Goal: Task Accomplishment & Management: Use online tool/utility

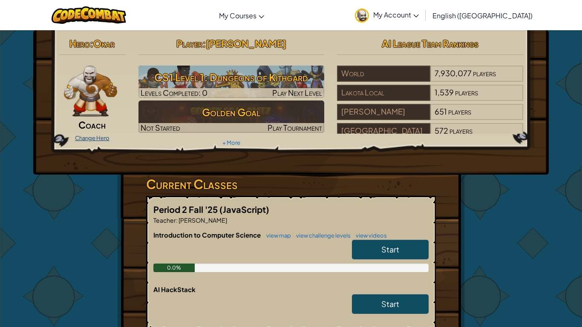
click at [99, 138] on link "Change Hero" at bounding box center [92, 138] width 35 height 7
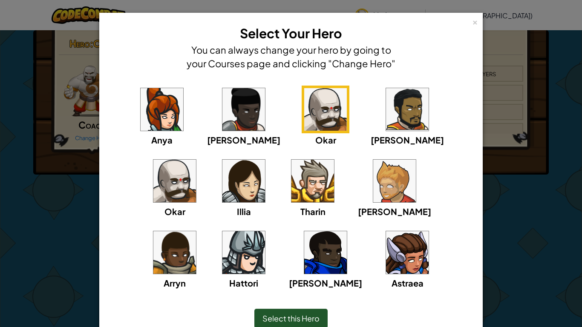
click at [265, 231] on img at bounding box center [243, 252] width 43 height 43
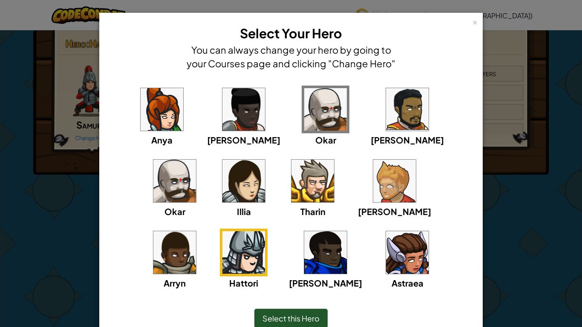
click at [235, 255] on div "Select this Hero" at bounding box center [291, 318] width 349 height 37
click at [292, 190] on img at bounding box center [313, 181] width 43 height 43
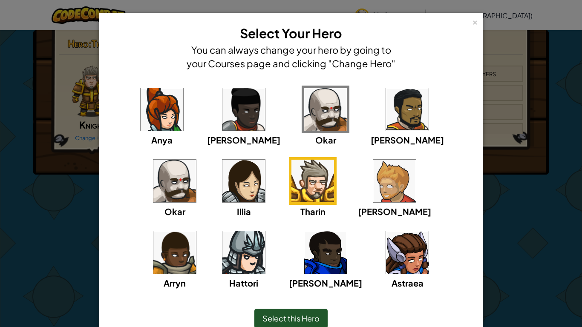
click at [274, 255] on span "Select this Hero" at bounding box center [291, 319] width 57 height 10
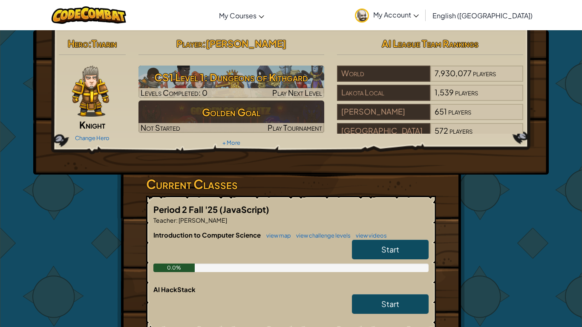
click at [108, 142] on div "Change Hero" at bounding box center [92, 138] width 67 height 14
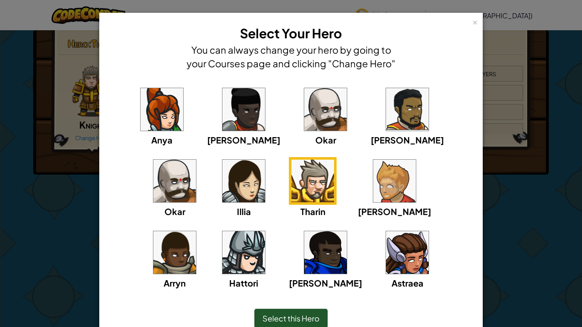
click at [304, 98] on img at bounding box center [325, 109] width 43 height 43
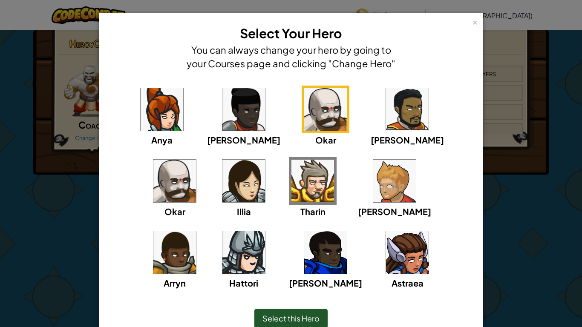
click at [314, 255] on span "Select this Hero" at bounding box center [291, 319] width 57 height 10
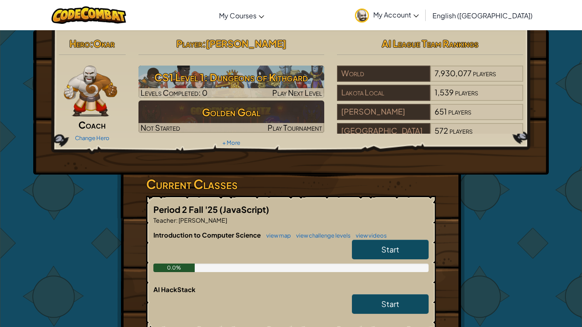
click at [377, 251] on link "Start" at bounding box center [390, 250] width 77 height 20
click at [411, 255] on link "Start" at bounding box center [390, 250] width 77 height 20
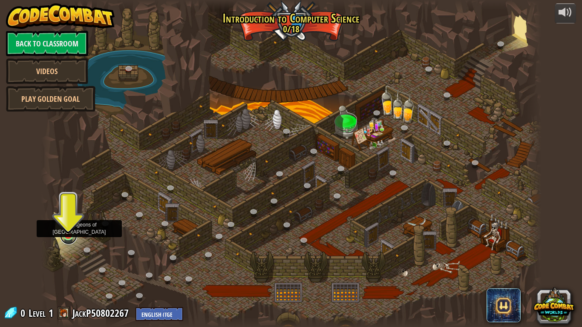
click at [69, 241] on link at bounding box center [68, 236] width 17 height 17
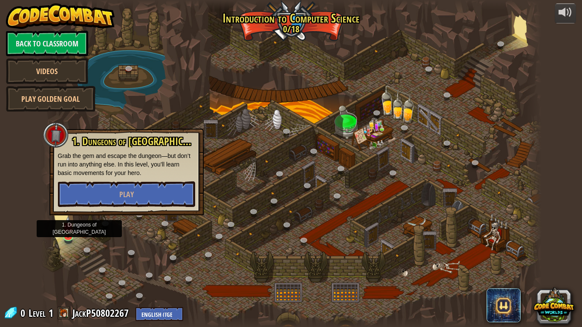
click at [229, 254] on div at bounding box center [291, 163] width 501 height 327
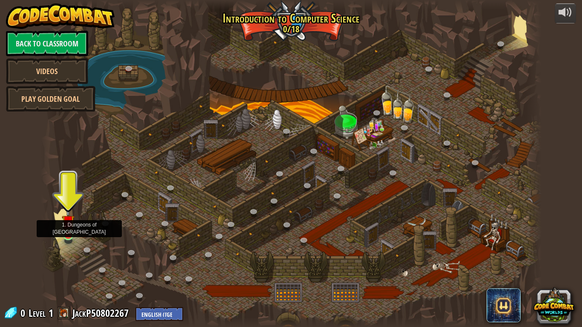
click at [69, 232] on img at bounding box center [68, 221] width 13 height 29
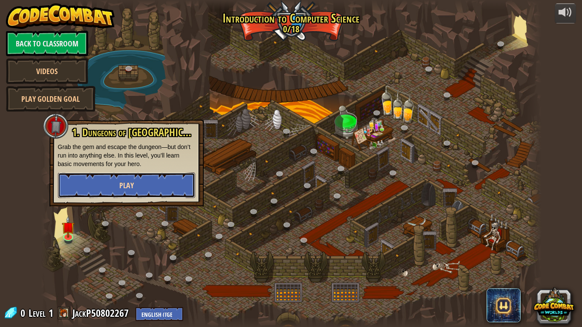
click at [109, 190] on button "Play" at bounding box center [126, 186] width 137 height 26
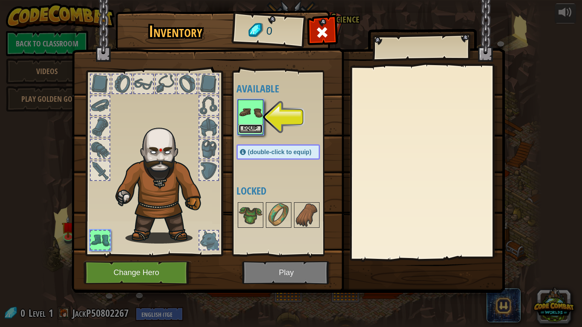
click at [253, 128] on button "Equip" at bounding box center [251, 128] width 24 height 9
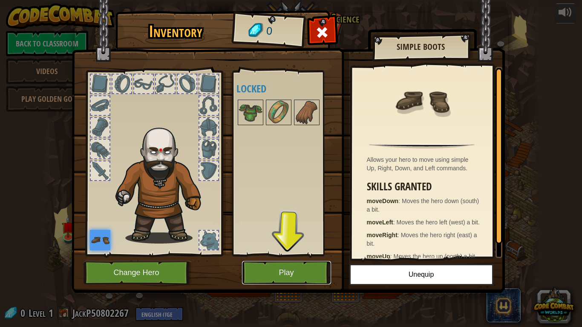
click at [315, 255] on button "Play" at bounding box center [286, 272] width 89 height 23
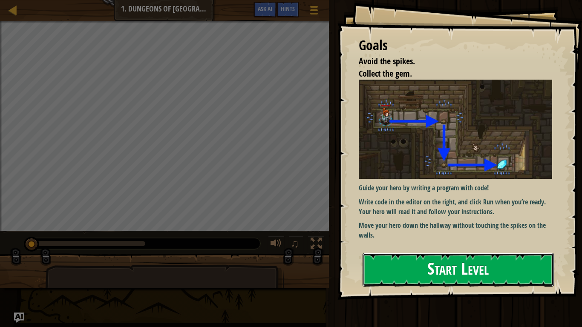
click at [522, 255] on button "Start Level" at bounding box center [458, 270] width 191 height 34
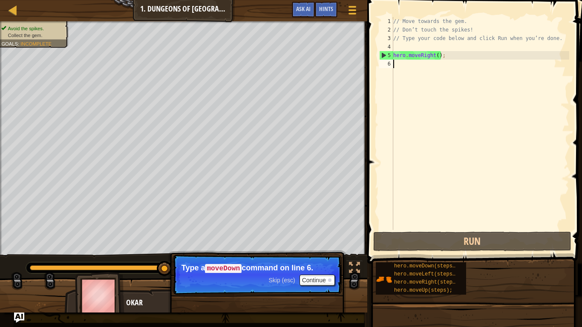
scroll to position [4, 0]
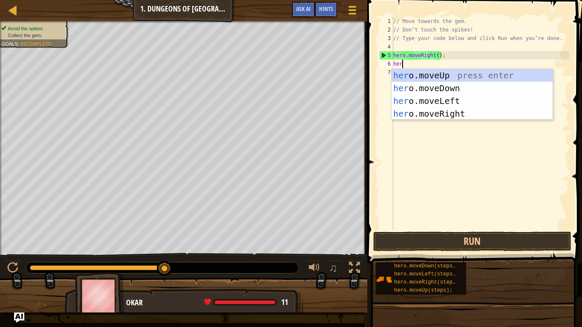
type textarea "hero"
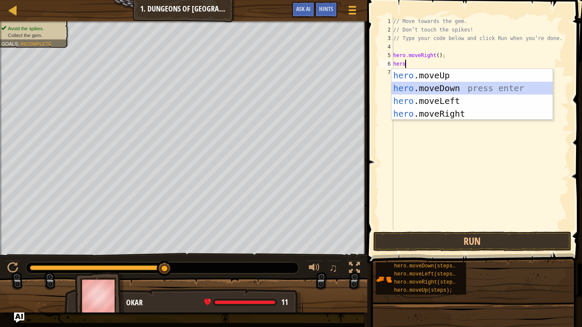
click at [470, 90] on div "hero .moveUp press enter hero .moveDown press enter hero .moveLeft press enter …" at bounding box center [472, 107] width 161 height 77
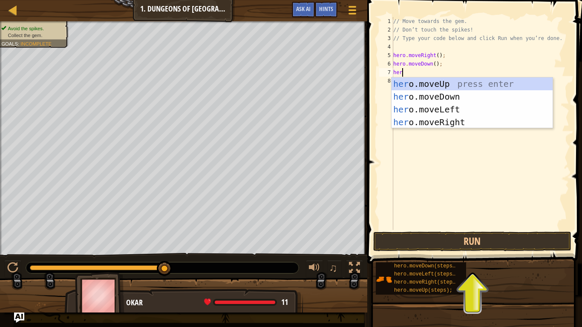
type textarea "hero"
click at [455, 119] on div "hero .moveUp press enter hero .moveDown press enter hero .moveLeft press enter …" at bounding box center [472, 116] width 161 height 77
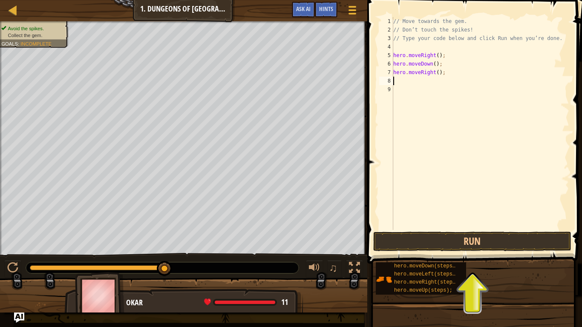
scroll to position [4, 0]
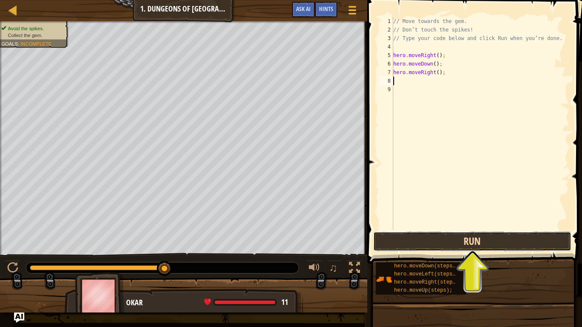
click at [491, 235] on button "Run" at bounding box center [472, 242] width 199 height 20
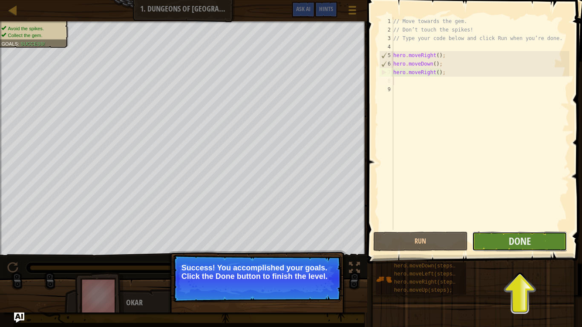
click at [548, 245] on button "Done" at bounding box center [519, 242] width 95 height 20
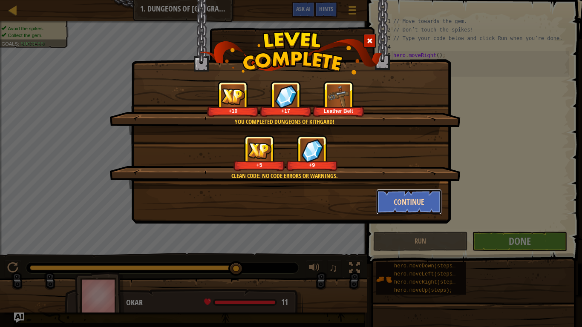
click at [419, 212] on button "Continue" at bounding box center [409, 202] width 66 height 26
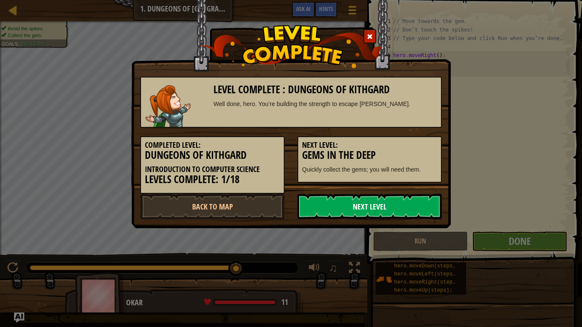
click at [417, 201] on link "Next Level" at bounding box center [370, 207] width 144 height 26
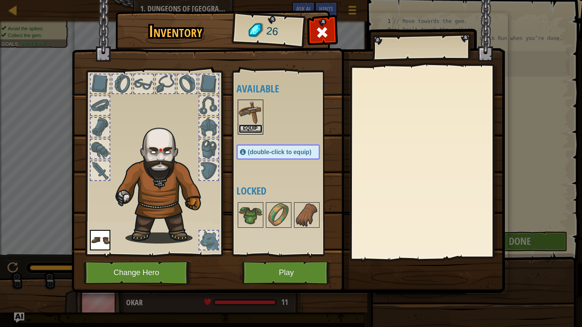
click at [256, 125] on button "Equip" at bounding box center [251, 128] width 24 height 9
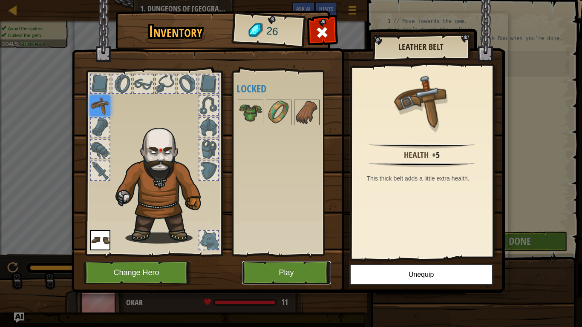
click at [283, 255] on button "Play" at bounding box center [286, 272] width 89 height 23
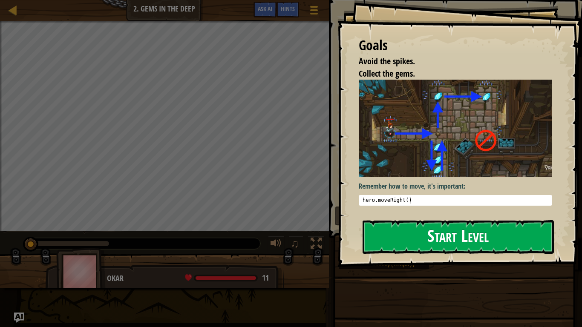
click at [438, 224] on button "Start Level" at bounding box center [458, 237] width 191 height 34
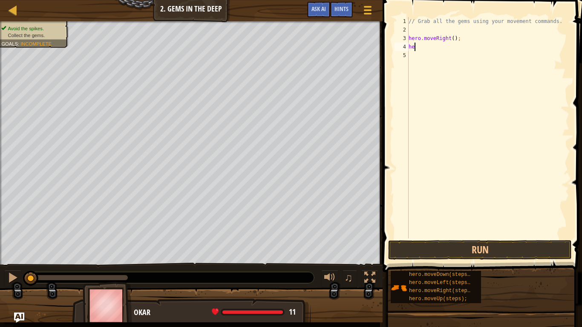
scroll to position [4, 0]
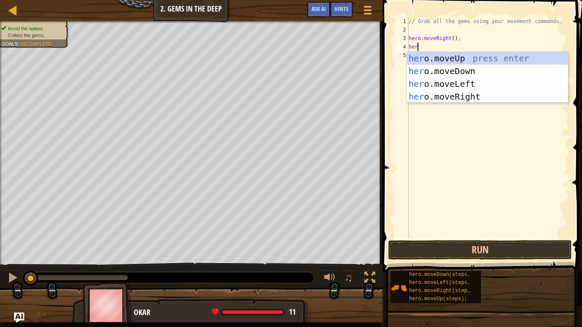
type textarea "hero"
click at [460, 55] on div "hero .moveUp press enter hero .moveDown press enter hero .moveLeft press enter …" at bounding box center [487, 90] width 161 height 77
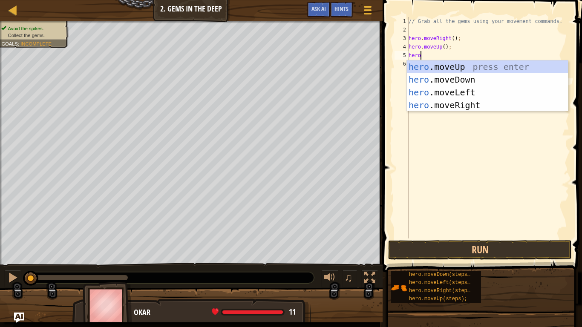
type textarea "hero"
click at [496, 109] on div "hero .moveUp press enter hero .moveDown press enter hero .moveLeft press enter …" at bounding box center [487, 99] width 161 height 77
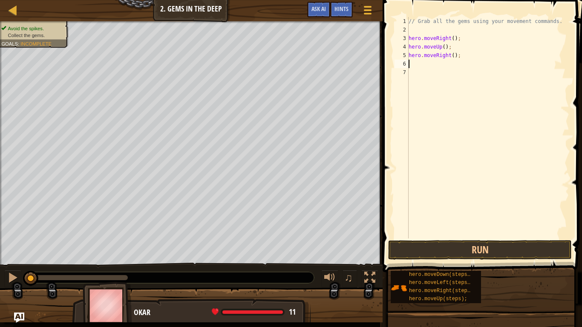
scroll to position [4, 0]
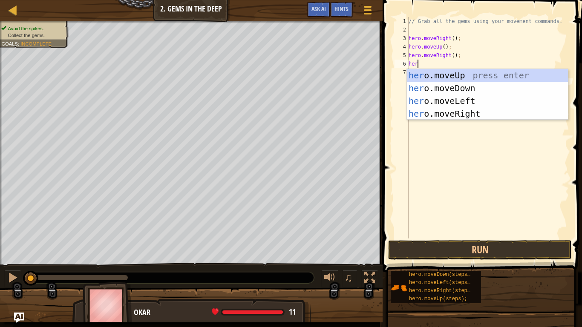
type textarea "hero"
click at [470, 90] on div "hero .moveUp press enter hero .moveDown press enter hero .moveLeft press enter …" at bounding box center [487, 107] width 161 height 77
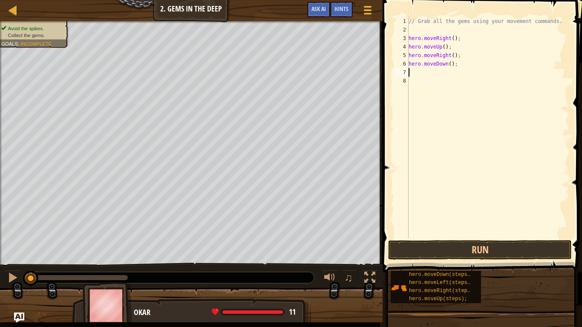
scroll to position [4, 0]
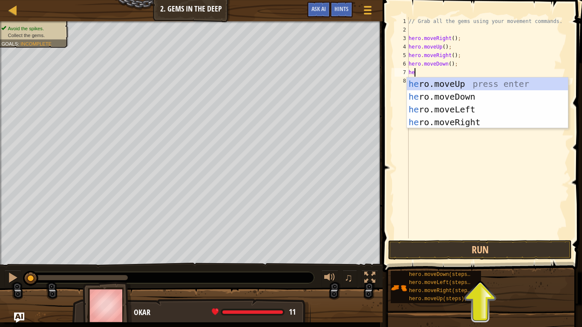
type textarea "hero"
click at [465, 105] on div "hero .moveUp press enter hero .moveDown press enter hero .moveLeft press enter …" at bounding box center [487, 116] width 161 height 77
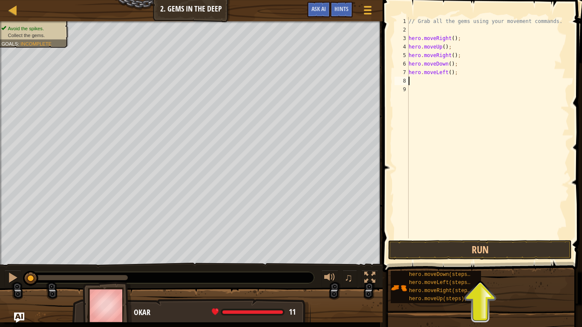
scroll to position [4, 0]
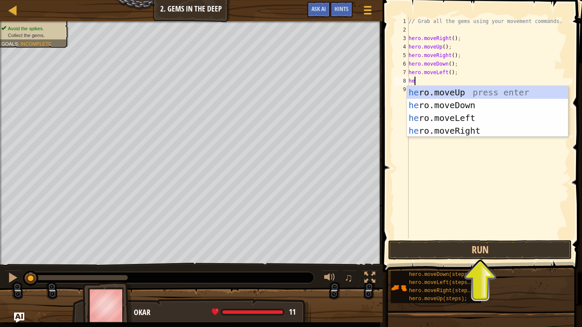
type textarea "her"
click at [487, 101] on div "her o.moveUp press enter her o.moveDown press enter her o.moveLeft press enter …" at bounding box center [487, 124] width 161 height 77
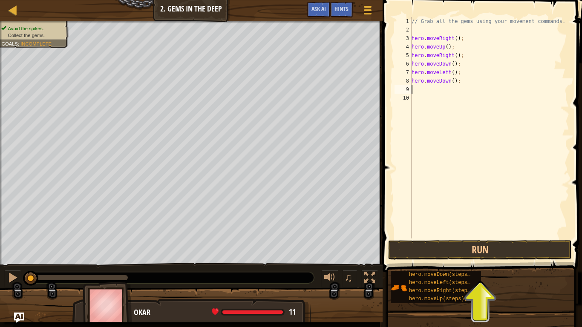
scroll to position [4, 0]
click at [454, 255] on button "Run" at bounding box center [480, 250] width 184 height 20
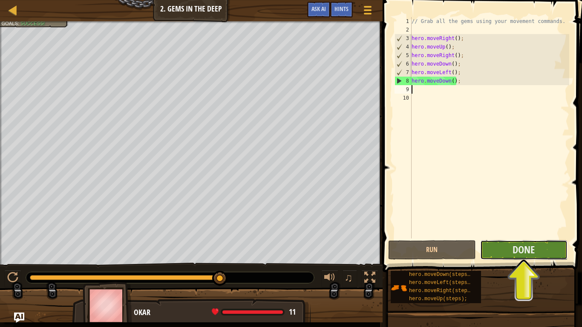
click at [504, 248] on button "Done" at bounding box center [523, 250] width 87 height 20
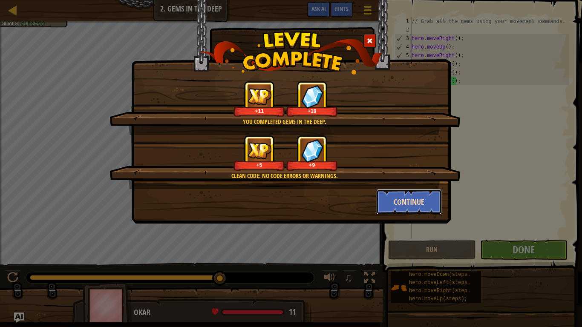
click at [406, 202] on button "Continue" at bounding box center [409, 202] width 66 height 26
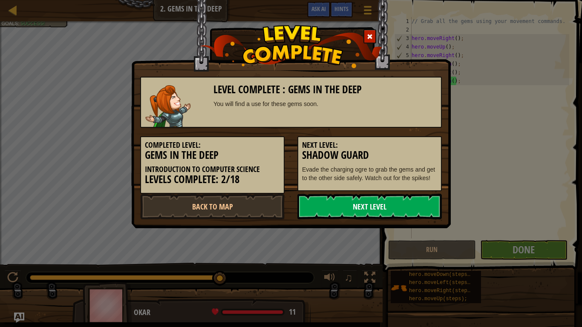
click at [406, 208] on link "Next Level" at bounding box center [370, 207] width 144 height 26
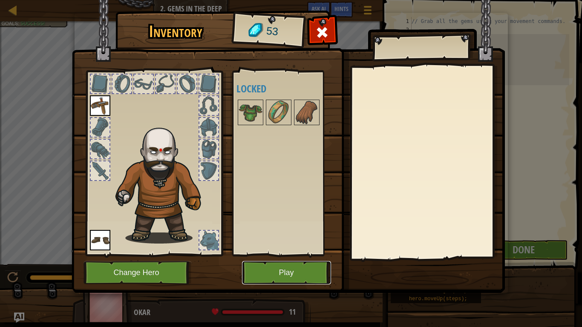
click at [307, 255] on button "Play" at bounding box center [286, 272] width 89 height 23
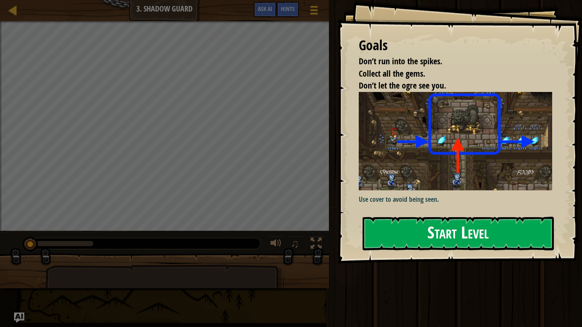
click at [451, 181] on img at bounding box center [456, 141] width 194 height 98
click at [445, 254] on div "Goals Don’t run into the spikes. Collect all the gems. Don’t let the ogre see y…" at bounding box center [460, 132] width 245 height 264
click at [454, 245] on button "Start Level" at bounding box center [458, 234] width 191 height 34
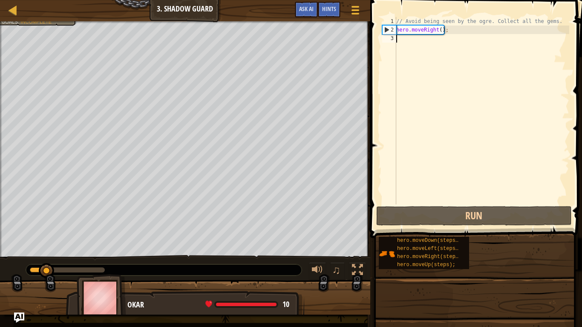
scroll to position [4, 0]
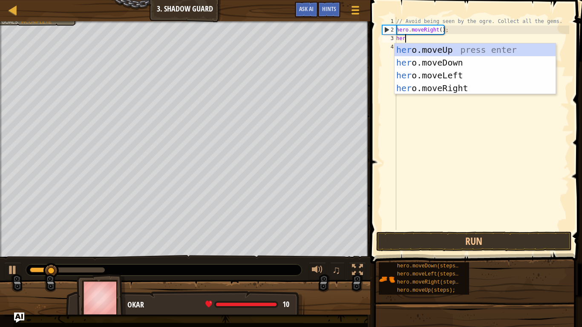
type textarea "hero"
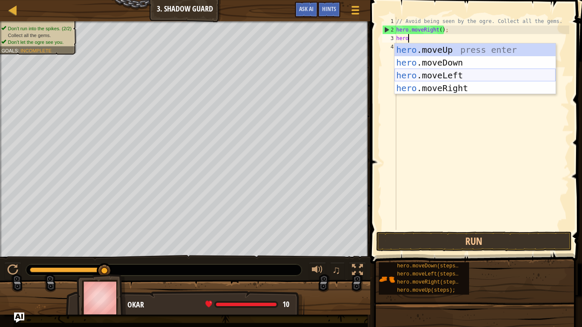
click at [449, 77] on div "hero .moveUp press enter hero .moveDown press enter hero .moveLeft press enter …" at bounding box center [475, 81] width 161 height 77
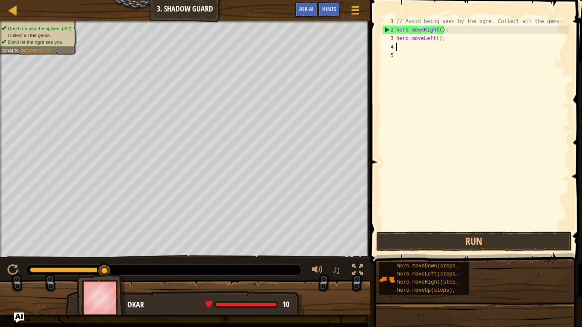
scroll to position [4, 0]
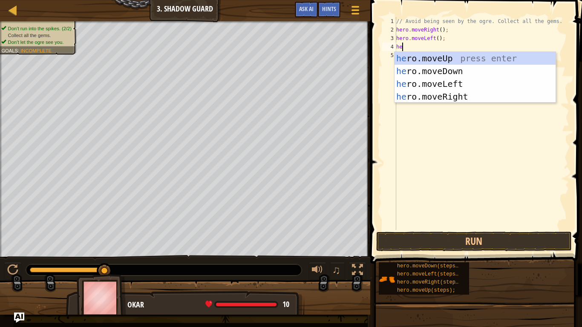
type textarea "hero"
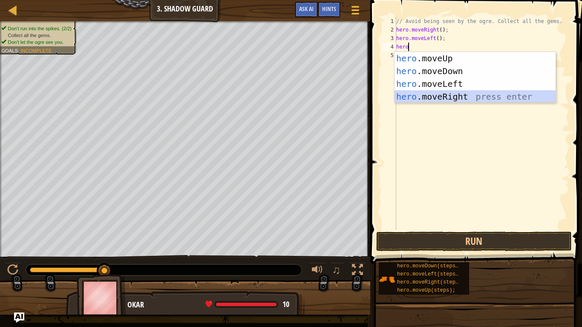
click at [446, 95] on div "hero .moveUp press enter hero .moveDown press enter hero .moveLeft press enter …" at bounding box center [475, 90] width 161 height 77
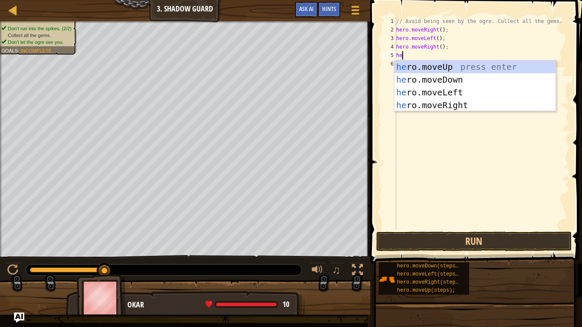
type textarea "hero"
click at [439, 65] on div "hero .moveUp press enter hero .moveDown press enter hero .moveLeft press enter …" at bounding box center [475, 99] width 161 height 77
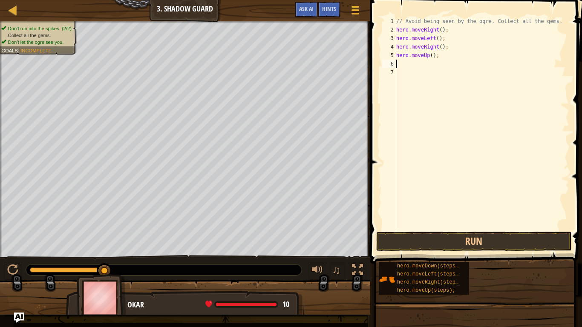
scroll to position [4, 0]
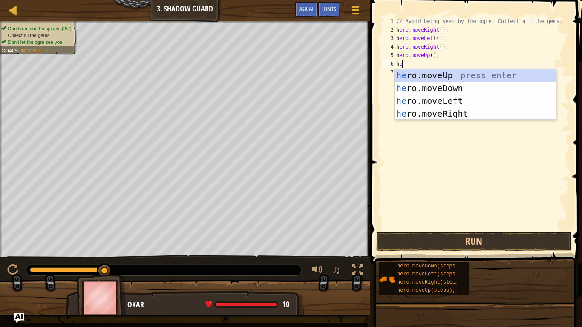
type textarea "hero"
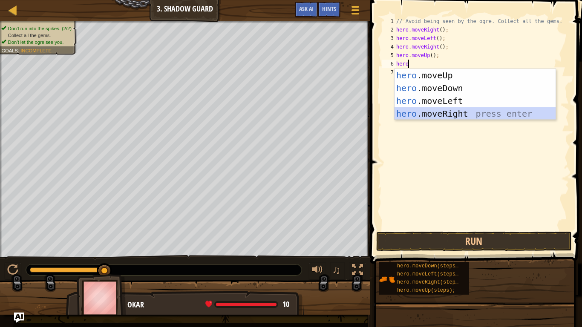
click at [520, 113] on div "hero .moveUp press enter hero .moveDown press enter hero .moveLeft press enter …" at bounding box center [475, 107] width 161 height 77
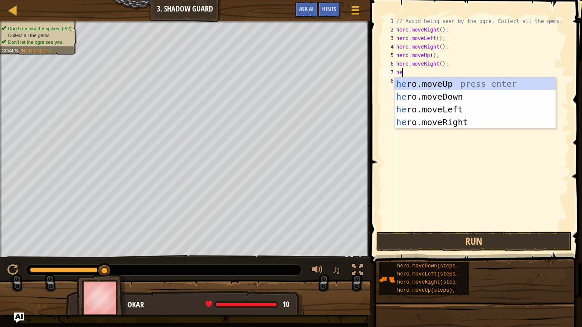
type textarea "hero"
click at [482, 95] on div "hero .moveUp press enter hero .moveDown press enter hero .moveLeft press enter …" at bounding box center [475, 116] width 161 height 77
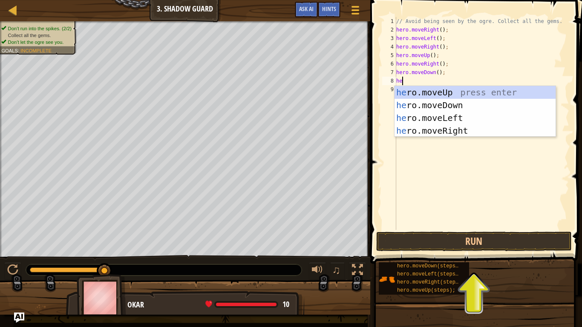
type textarea "hero"
click at [441, 129] on div "hero .moveUp press enter hero .moveDown press enter hero .moveLeft press enter …" at bounding box center [475, 124] width 161 height 77
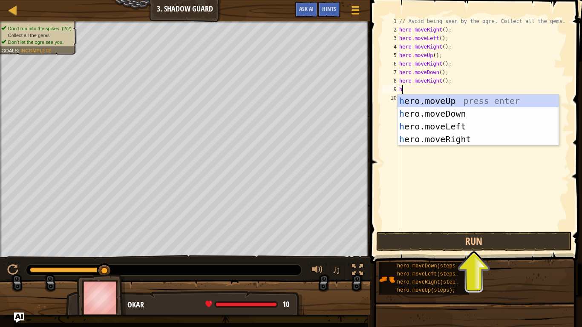
type textarea "hero"
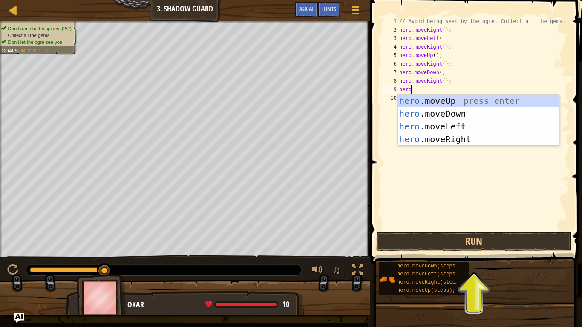
scroll to position [4, 1]
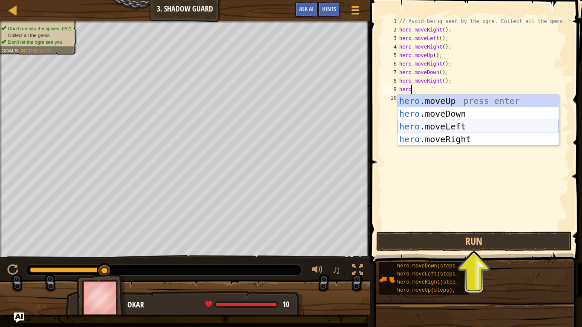
click at [445, 123] on div "hero .moveUp press enter hero .moveDown press enter hero .moveLeft press enter …" at bounding box center [478, 133] width 161 height 77
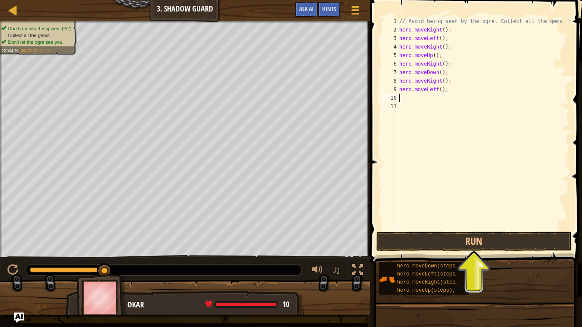
scroll to position [4, 0]
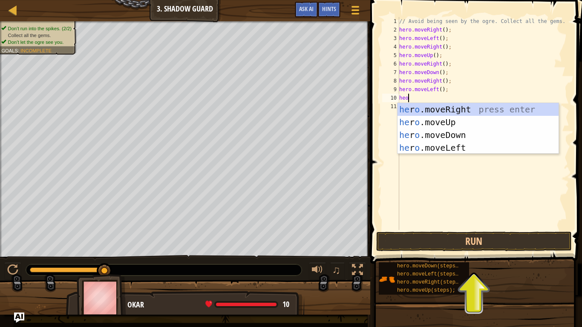
type textarea "he"
click at [439, 133] on div "he ro.moveRight press enter he ro.moveUp press enter he ro.moveDown press enter…" at bounding box center [478, 141] width 161 height 77
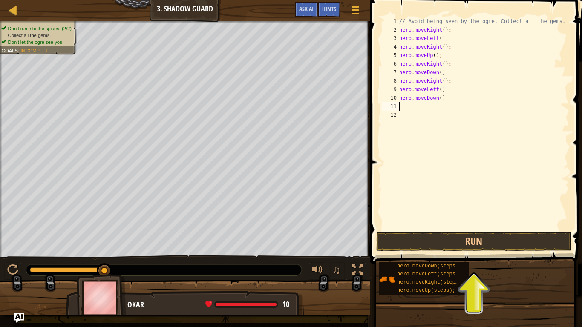
scroll to position [4, 0]
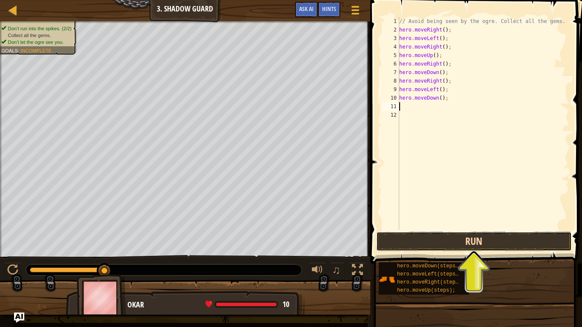
click at [420, 245] on button "Run" at bounding box center [474, 242] width 196 height 20
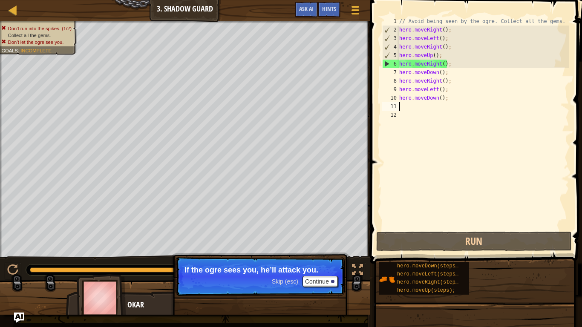
click at [471, 100] on div "// Avoid being seen by the ogre. Collect all the gems. hero . moveRight ( ) ; h…" at bounding box center [484, 132] width 172 height 230
click at [473, 87] on div "// Avoid being seen by the ogre. Collect all the gems. hero . moveRight ( ) ; h…" at bounding box center [484, 132] width 172 height 230
type textarea "hero.moveDown();"
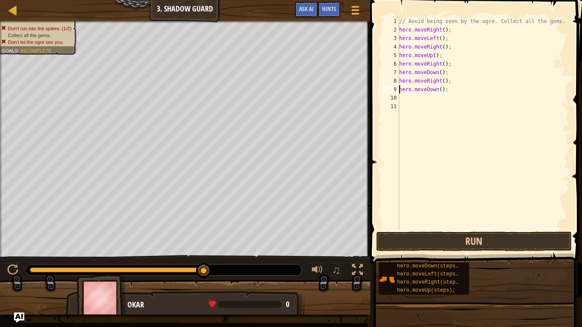
click at [420, 97] on div "// Avoid being seen by the ogre. Collect all the gems. hero . moveRight ( ) ; h…" at bounding box center [484, 132] width 172 height 230
click at [417, 88] on div "// Avoid being seen by the ogre. Collect all the gems. hero . moveRight ( ) ; h…" at bounding box center [484, 132] width 172 height 230
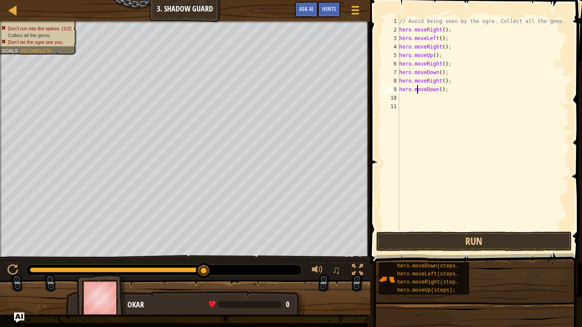
click at [417, 88] on div "// Avoid being seen by the ogre. Collect all the gems. hero . moveRight ( ) ; h…" at bounding box center [484, 132] width 172 height 230
type textarea "hero.moveDown();"
click at [440, 78] on div "// Avoid being seen by the ogre. Collect all the gems. hero . moveRight ( ) ; h…" at bounding box center [484, 132] width 172 height 230
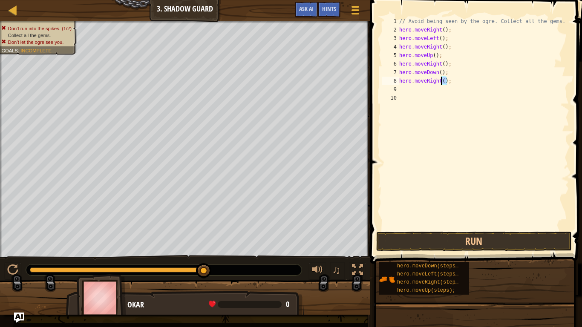
type textarea "hero.moveRight();"
click at [435, 73] on div "// Avoid being seen by the ogre. Collect all the gems. hero . moveRight ( ) ; h…" at bounding box center [482, 132] width 175 height 230
type textarea "hero.moveDown();"
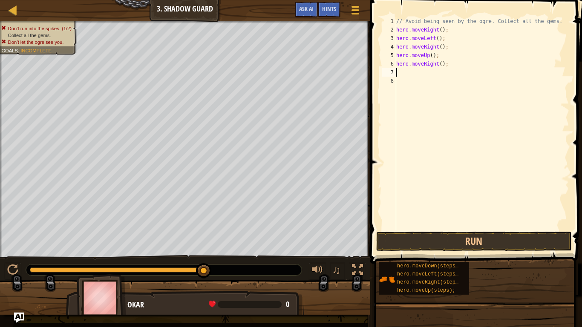
click at [435, 69] on div "// Avoid being seen by the ogre. Collect all the gems. hero . moveRight ( ) ; h…" at bounding box center [482, 132] width 175 height 230
click at [434, 66] on div "// Avoid being seen by the ogre. Collect all the gems. hero . moveRight ( ) ; h…" at bounding box center [482, 132] width 175 height 230
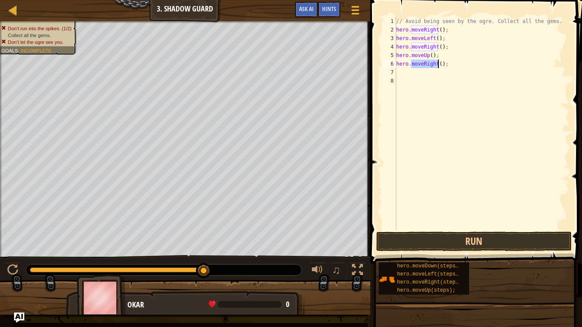
click at [434, 66] on div "// Avoid being seen by the ogre. Collect all the gems. hero . moveRight ( ) ; h…" at bounding box center [482, 132] width 175 height 230
type textarea "hero.moveRight();"
click at [427, 55] on div "// Avoid being seen by the ogre. Collect all the gems. hero . moveRight ( ) ; h…" at bounding box center [482, 132] width 175 height 230
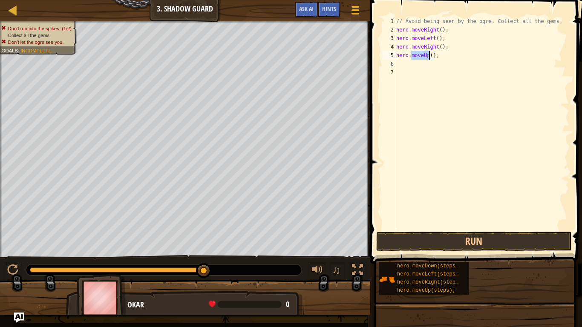
type textarea "hero.moveUp();"
click at [410, 49] on div "// Avoid being seen by the ogre. Collect all the gems. hero . moveRight ( ) ; h…" at bounding box center [482, 132] width 175 height 230
type textarea "hero.moveRight();"
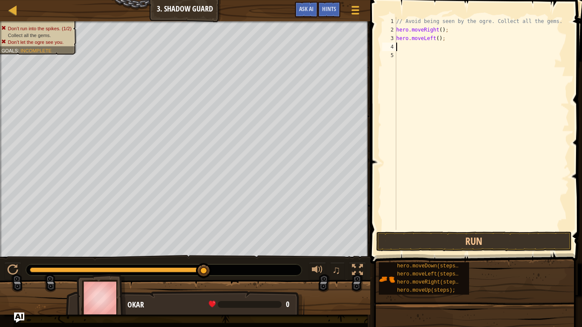
click at [406, 40] on div "// Avoid being seen by the ogre. Collect all the gems. hero . moveRight ( ) ; h…" at bounding box center [482, 132] width 175 height 230
type textarea "hero.moveLeft();"
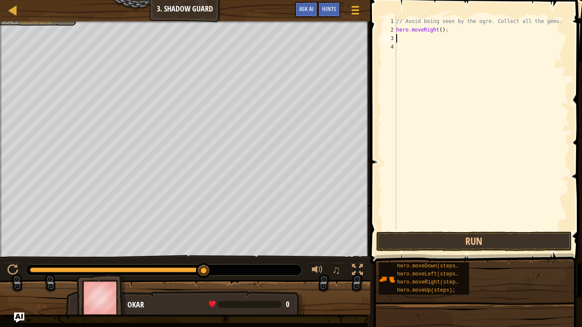
click at [112, 255] on img at bounding box center [101, 297] width 49 height 47
click at [134, 255] on div "Okar 0 x: 34 y: 30 x: 33 y: 31" at bounding box center [185, 326] width 239 height 71
click at [14, 14] on div at bounding box center [13, 10] width 11 height 11
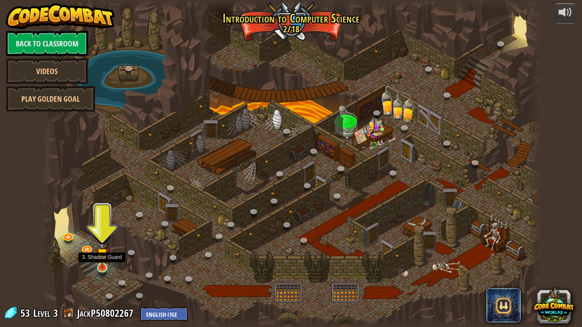
click at [99, 255] on img at bounding box center [102, 254] width 13 height 29
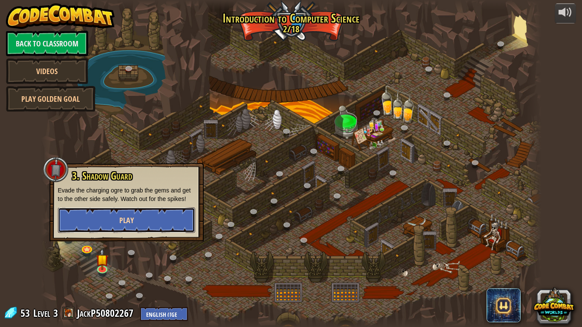
click at [151, 211] on button "Play" at bounding box center [126, 221] width 137 height 26
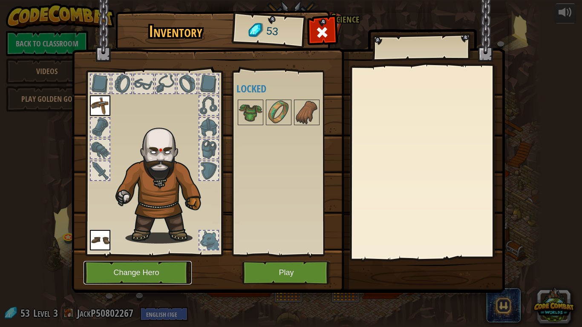
click at [147, 255] on button "Change Hero" at bounding box center [138, 272] width 108 height 23
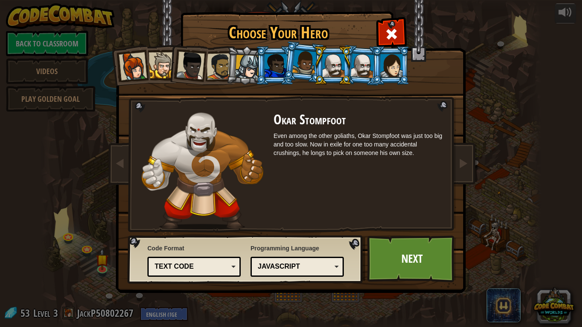
click at [156, 67] on div at bounding box center [162, 65] width 26 height 26
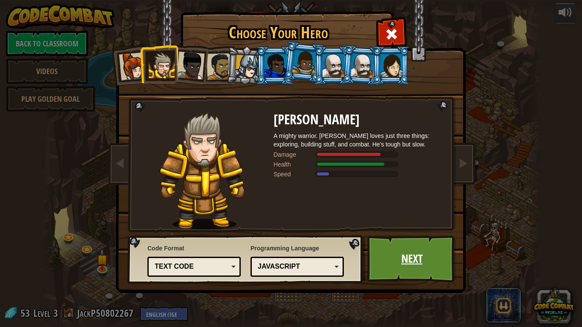
click at [388, 254] on link "Next" at bounding box center [411, 259] width 89 height 47
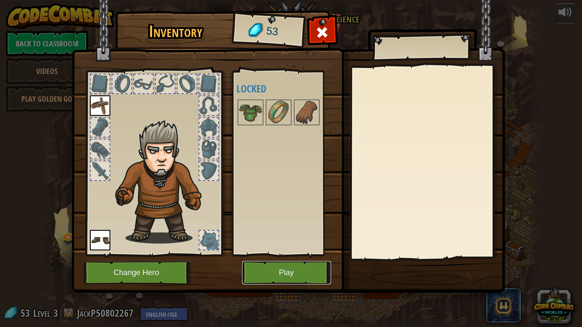
click at [286, 255] on button "Play" at bounding box center [286, 272] width 89 height 23
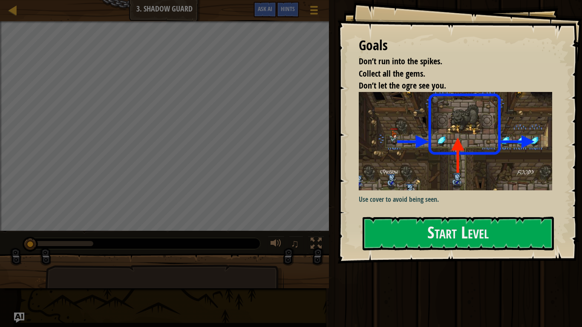
click at [377, 159] on img at bounding box center [456, 141] width 194 height 98
click at [385, 226] on button "Start Level" at bounding box center [458, 234] width 191 height 34
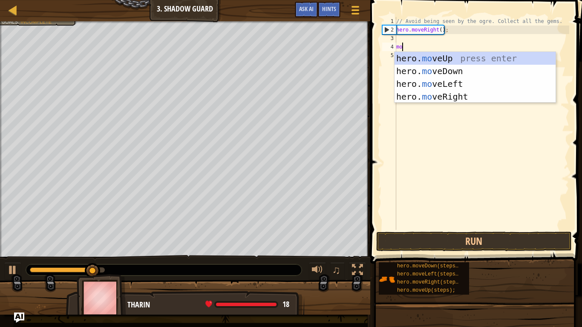
scroll to position [4, 0]
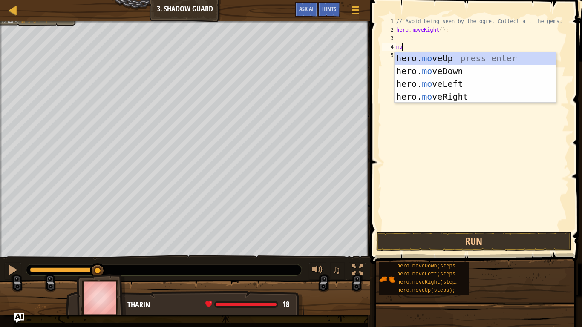
type textarea "m"
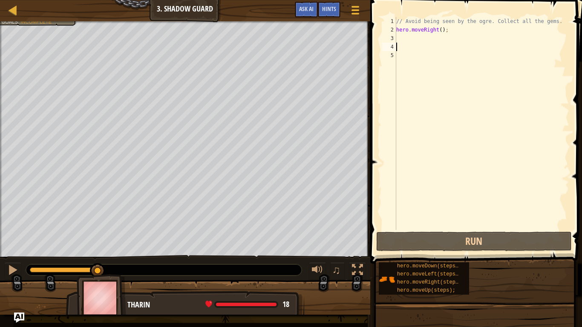
click at [406, 38] on div "// Avoid being seen by the ogre. Collect all the gems. hero . moveRight ( ) ;" at bounding box center [482, 132] width 175 height 230
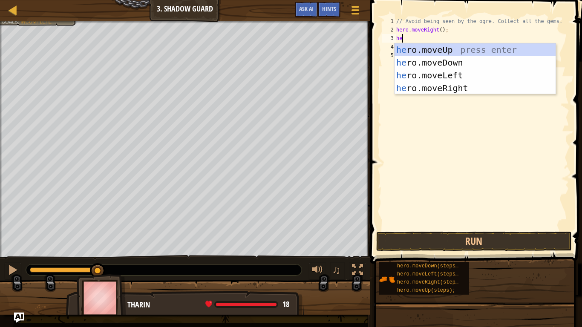
type textarea "hero"
click at [407, 43] on div "hero .moveUp press enter hero .moveDown press enter hero .moveLeft press enter …" at bounding box center [475, 81] width 161 height 77
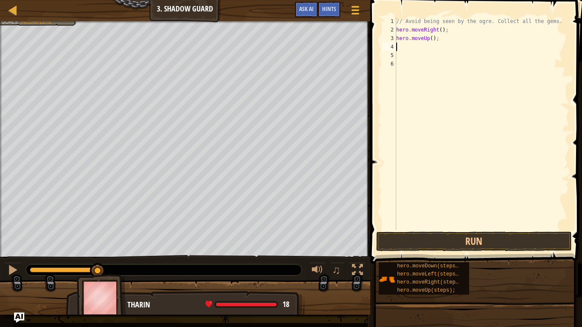
scroll to position [4, 0]
click at [508, 230] on span at bounding box center [477, 119] width 219 height 289
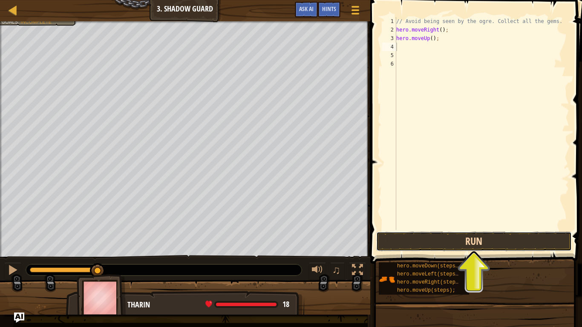
click at [488, 238] on button "Run" at bounding box center [474, 242] width 196 height 20
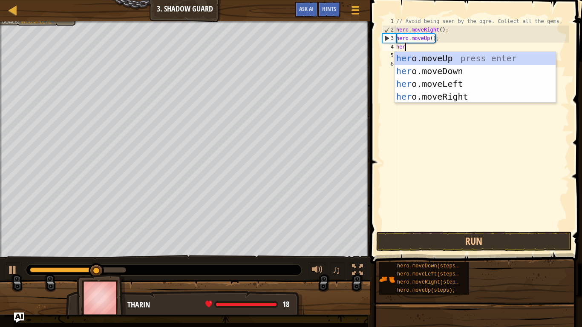
type textarea "hero"
click at [460, 80] on div "hero .moveUp press enter hero .moveDown press enter hero .moveLeft press enter …" at bounding box center [475, 90] width 161 height 77
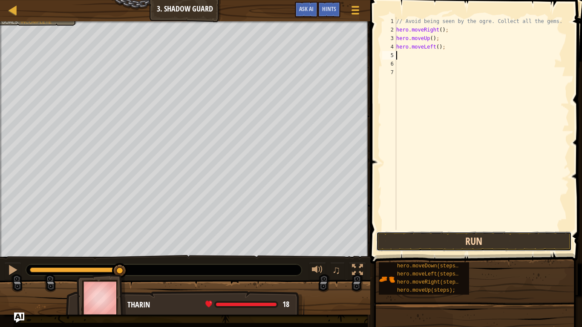
click at [437, 248] on button "Run" at bounding box center [474, 242] width 196 height 20
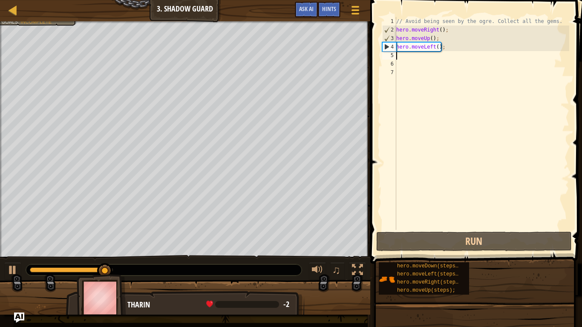
click at [461, 44] on div "// Avoid being seen by the ogre. Collect all the gems. hero . moveRight ( ) ; h…" at bounding box center [482, 132] width 175 height 230
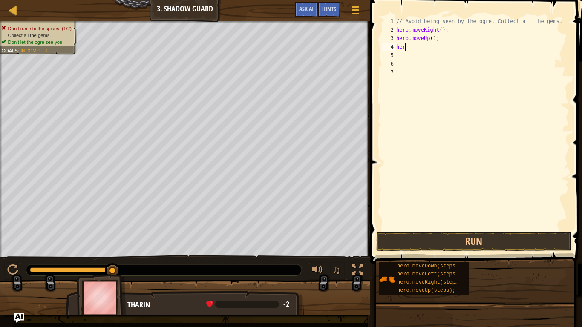
type textarea "h"
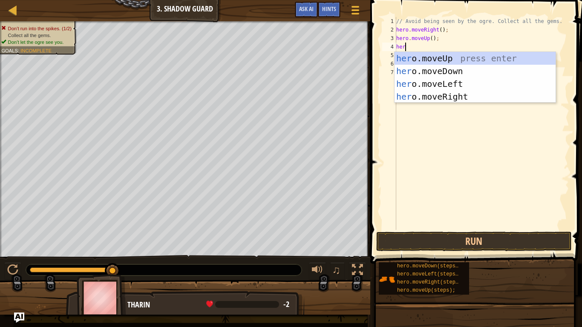
type textarea "hero"
click at [447, 92] on div "hero .moveUp press enter hero .moveDown press enter hero .moveLeft press enter …" at bounding box center [475, 90] width 161 height 77
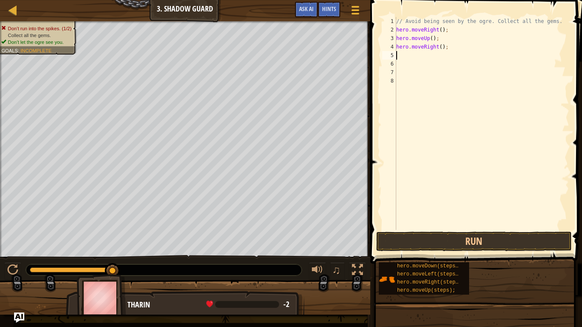
scroll to position [4, 0]
click at [469, 246] on button "Run" at bounding box center [474, 242] width 196 height 20
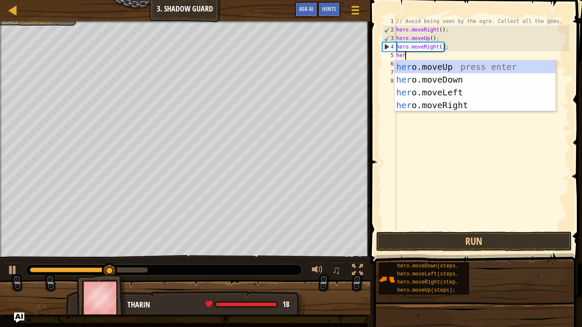
type textarea "hero"
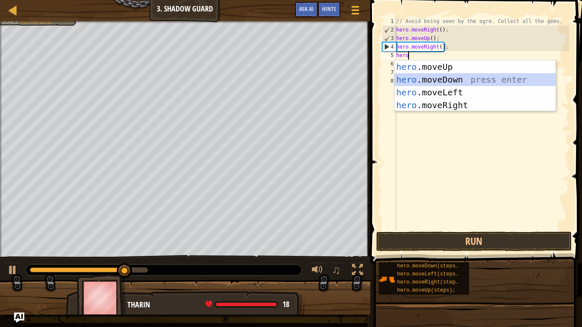
click at [494, 80] on div "hero .moveUp press enter hero .moveDown press enter hero .moveLeft press enter …" at bounding box center [475, 99] width 161 height 77
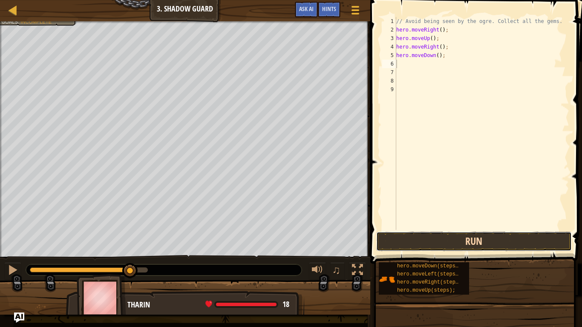
click at [454, 237] on button "Run" at bounding box center [474, 242] width 196 height 20
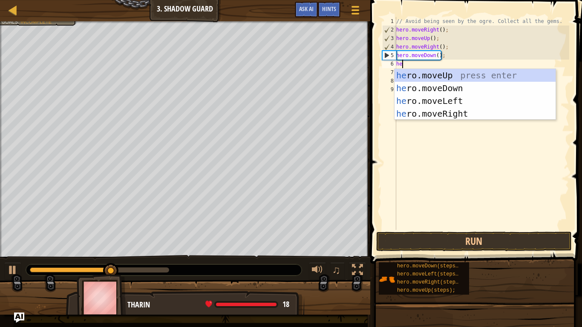
type textarea "hero"
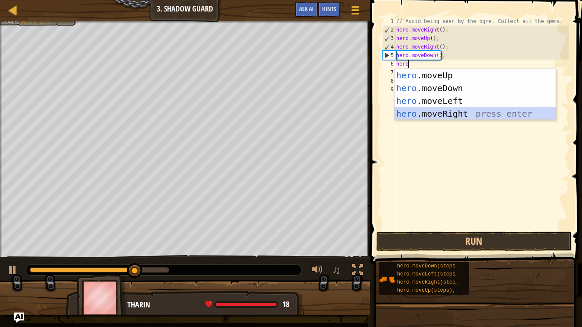
click at [441, 109] on div "hero .moveUp press enter hero .moveDown press enter hero .moveLeft press enter …" at bounding box center [475, 107] width 161 height 77
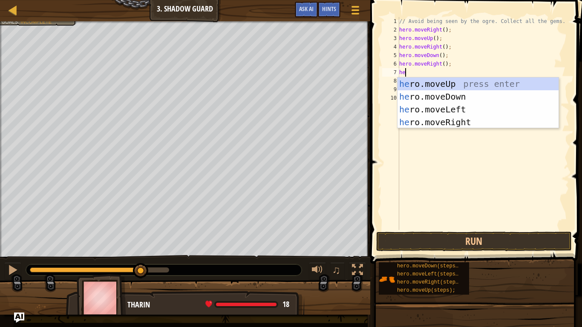
type textarea "hero"
click at [462, 113] on div "hero .moveUp press enter hero .moveDown press enter hero .moveLeft press enter …" at bounding box center [478, 116] width 161 height 77
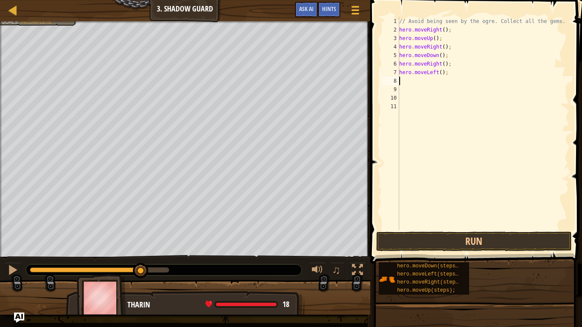
scroll to position [4, 0]
click at [435, 238] on button "Run" at bounding box center [474, 242] width 196 height 20
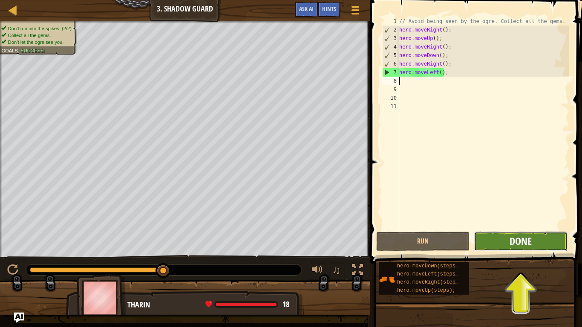
click at [516, 238] on span "Done" at bounding box center [521, 241] width 22 height 14
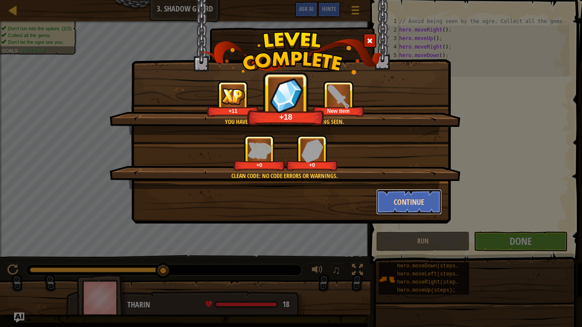
click at [420, 200] on button "Continue" at bounding box center [409, 202] width 66 height 26
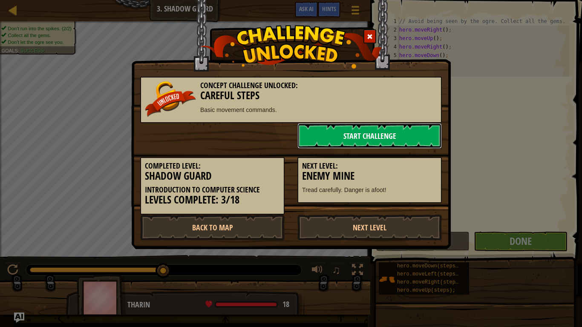
click at [402, 143] on link "Start Challenge" at bounding box center [370, 136] width 144 height 26
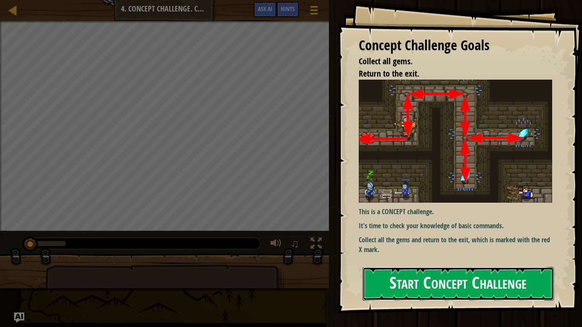
click at [481, 255] on button "Start Concept Challenge" at bounding box center [458, 284] width 191 height 34
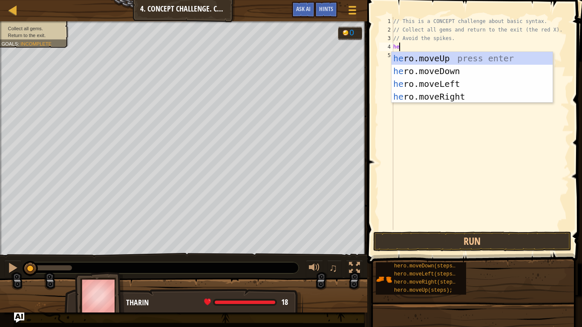
type textarea "hero"
click at [443, 55] on div "hero .moveUp press enter hero .moveDown press enter hero .moveLeft press enter …" at bounding box center [472, 90] width 161 height 77
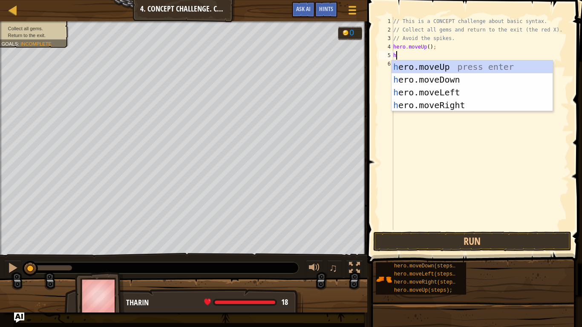
type textarea "hero"
click at [436, 105] on div "hero .moveUp press enter hero .moveDown press enter hero .moveLeft press enter …" at bounding box center [472, 99] width 161 height 77
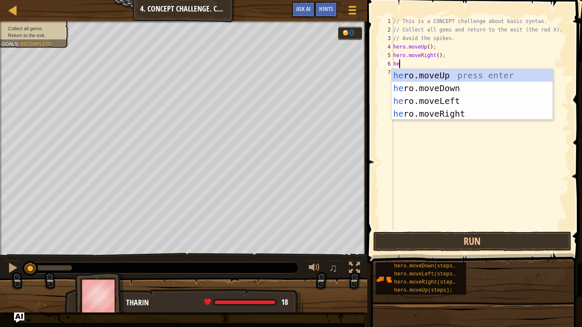
type textarea "hero"
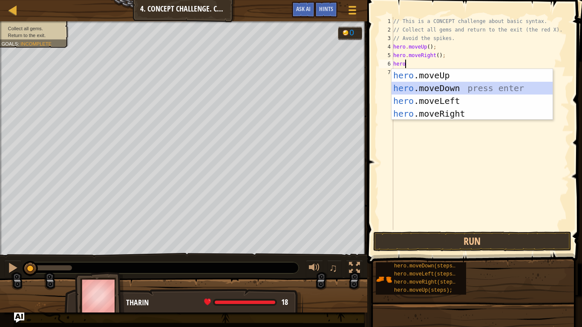
click at [413, 87] on div "hero .moveUp press enter hero .moveDown press enter hero .moveLeft press enter …" at bounding box center [472, 107] width 161 height 77
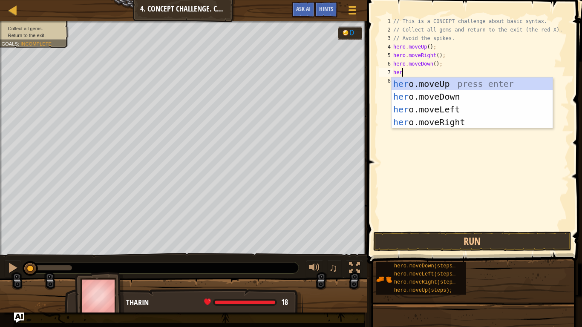
type textarea "hero"
click at [431, 117] on div "hero .moveUp press enter hero .moveDown press enter hero .moveLeft press enter …" at bounding box center [472, 116] width 161 height 77
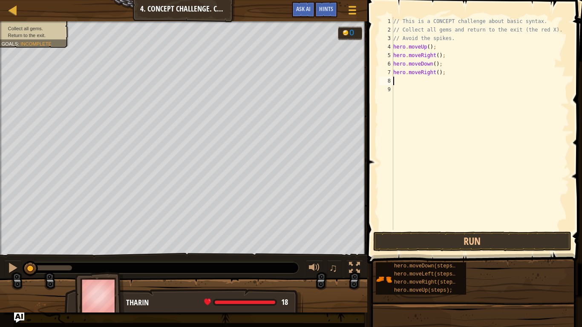
scroll to position [4, 0]
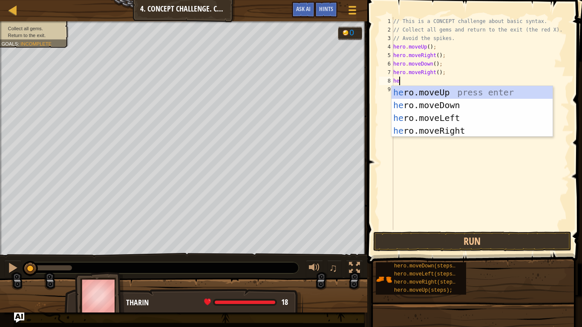
type textarea "hero"
click at [436, 116] on div "hero .moveUp press enter hero .moveDown press enter hero .moveLeft press enter …" at bounding box center [472, 124] width 161 height 77
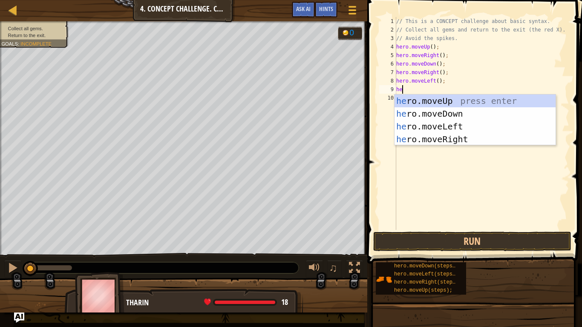
type textarea "hero"
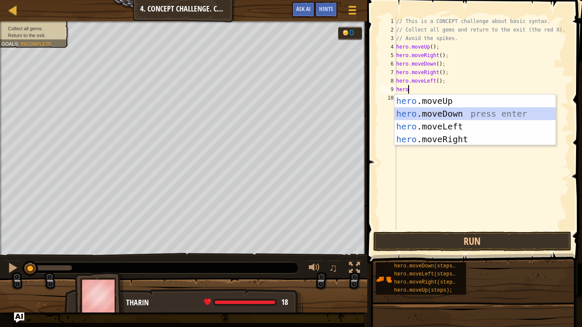
click at [448, 111] on div "hero .moveUp press enter hero .moveDown press enter hero .moveLeft press enter …" at bounding box center [475, 133] width 161 height 77
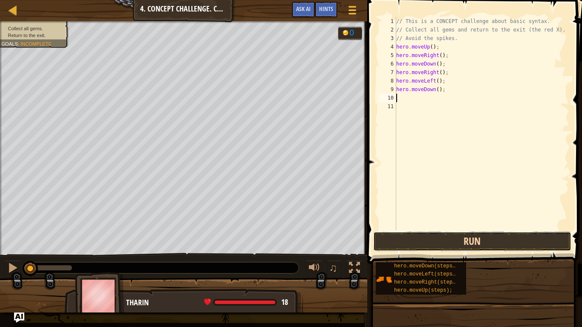
click at [408, 244] on button "Run" at bounding box center [472, 242] width 199 height 20
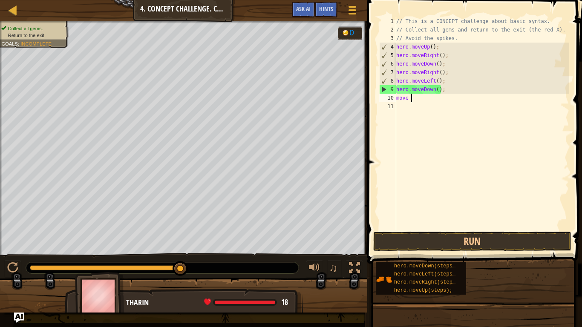
scroll to position [4, 3]
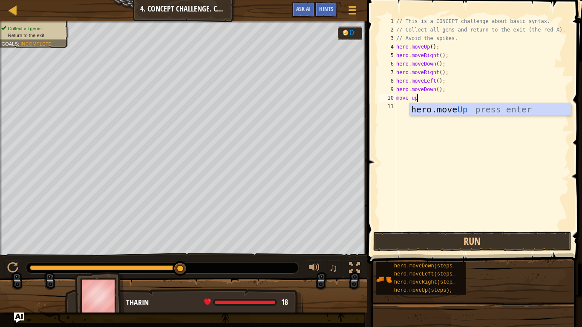
click at [520, 0] on body "Map Introduction to Computer Science 4. Concept Challenge. Careful Steps Game M…" at bounding box center [291, 0] width 582 height 0
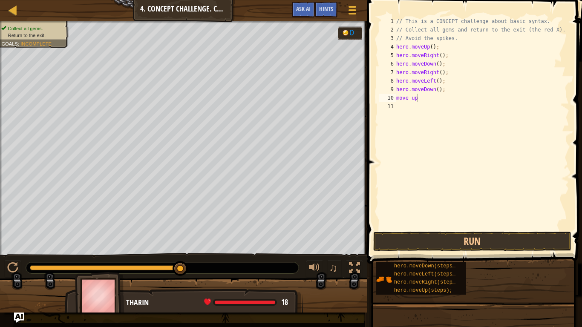
click at [425, 99] on div "// This is a CONCEPT challenge about basic syntax. // Collect all gems and retu…" at bounding box center [482, 132] width 175 height 230
type textarea "m"
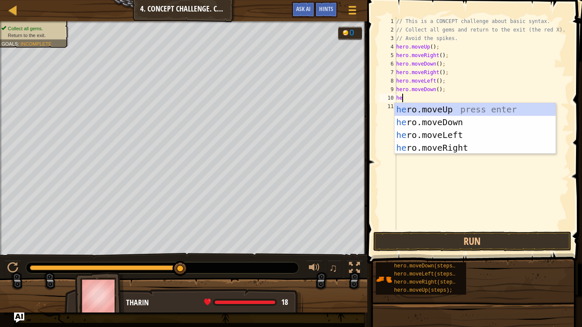
type textarea "her"
click at [433, 107] on div "her o.moveUp press enter her o.moveDown press enter her o.moveLeft press enter …" at bounding box center [475, 141] width 161 height 77
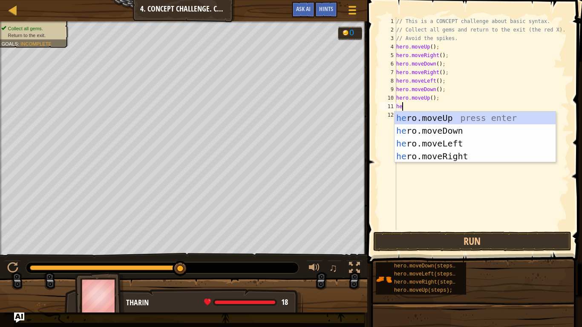
scroll to position [4, 1]
click at [433, 107] on div "// This is a CONCEPT challenge about basic syntax. // Collect all gems and retu…" at bounding box center [482, 132] width 175 height 230
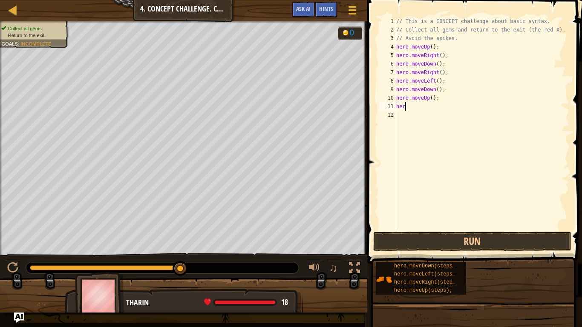
scroll to position [4, 0]
type textarea "h"
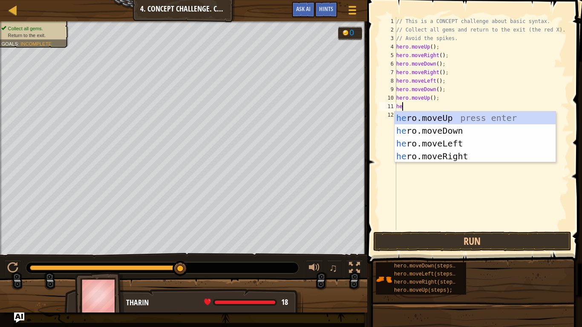
scroll to position [4, 1]
type textarea "hero"
click at [455, 116] on div "hero .moveUp press enter hero .moveDown press enter hero .moveLeft press enter …" at bounding box center [475, 150] width 161 height 77
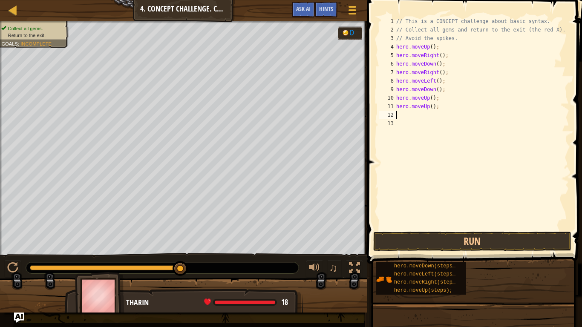
scroll to position [4, 0]
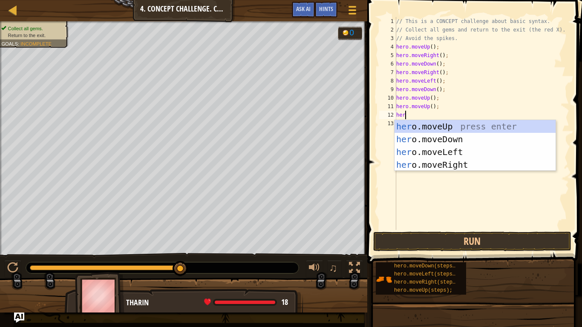
type textarea "hero"
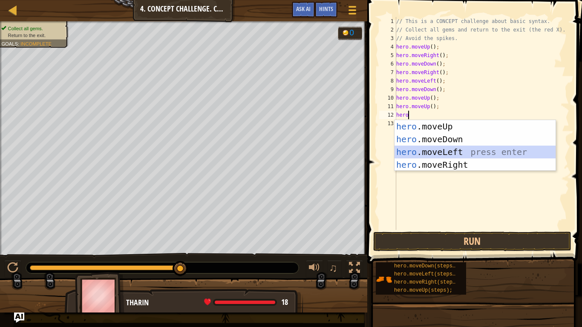
click at [458, 152] on div "hero .moveUp press enter hero .moveDown press enter hero .moveLeft press enter …" at bounding box center [475, 158] width 161 height 77
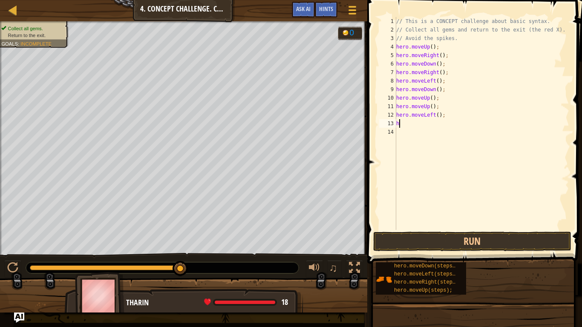
scroll to position [4, 0]
click at [456, 248] on button "Run" at bounding box center [472, 242] width 199 height 20
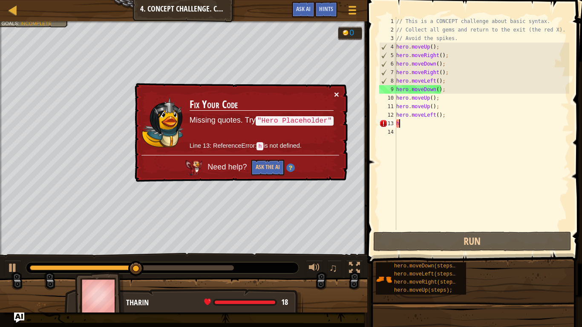
click at [338, 98] on button "×" at bounding box center [336, 94] width 5 height 9
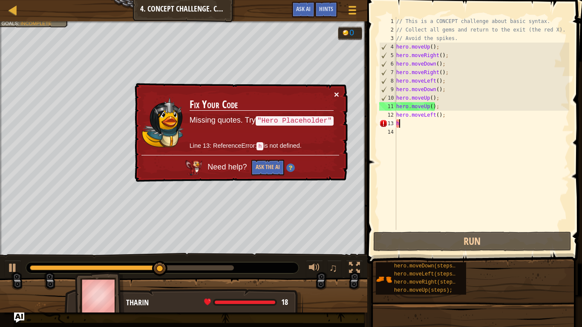
click at [334, 94] on button "×" at bounding box center [336, 94] width 5 height 9
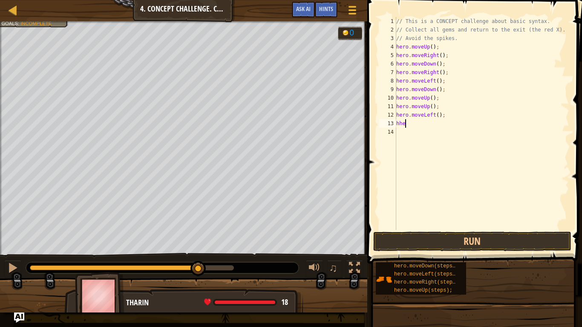
scroll to position [4, 0]
type textarea "h"
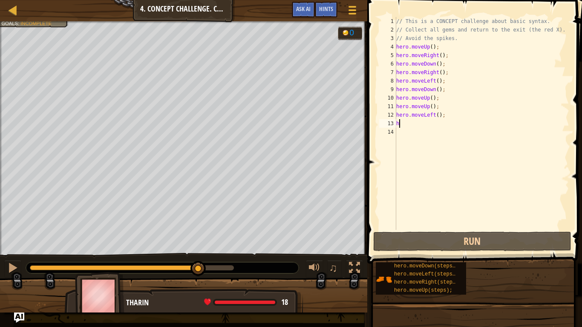
scroll to position [4, 0]
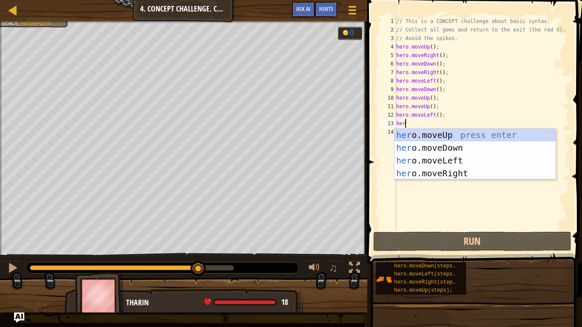
type textarea "hero"
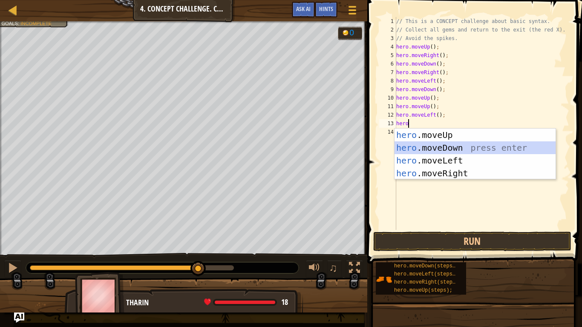
click at [496, 144] on div "hero .moveUp press enter hero .moveDown press enter hero .moveLeft press enter …" at bounding box center [475, 167] width 161 height 77
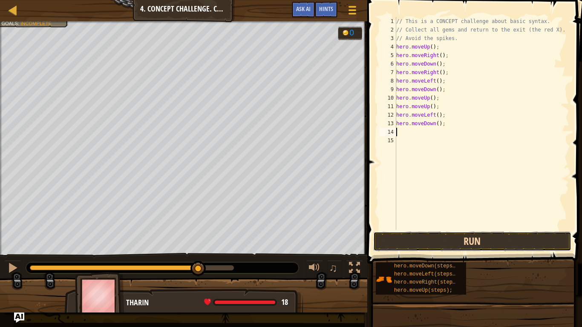
click at [548, 243] on button "Run" at bounding box center [472, 242] width 199 height 20
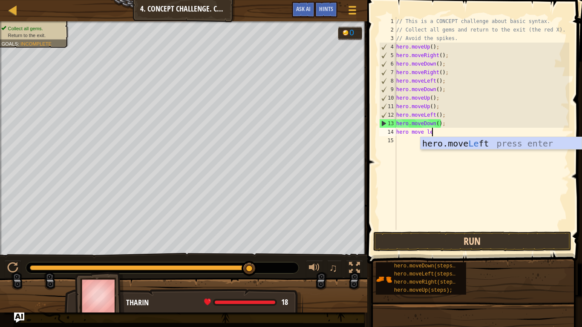
type textarea "hero move left"
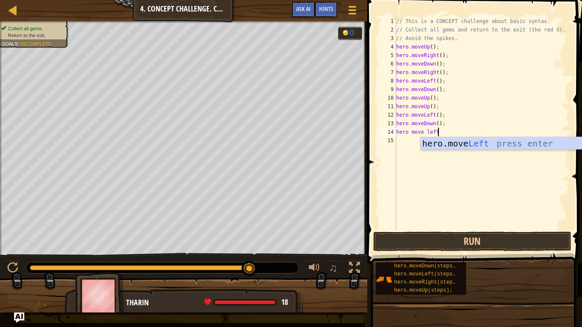
click at [496, 147] on div "hero.move Left press enter" at bounding box center [501, 156] width 161 height 38
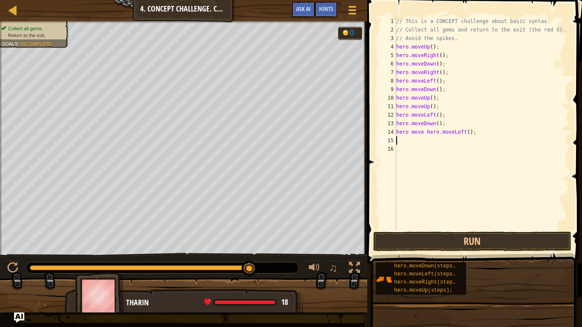
scroll to position [4, 0]
click at [508, 232] on button "Run" at bounding box center [472, 242] width 199 height 20
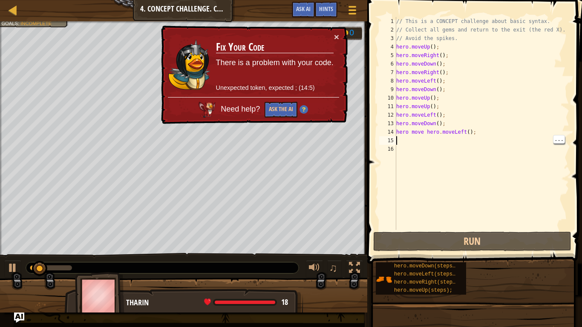
click at [494, 139] on div "// This is a CONCEPT challenge about basic syntax. // Collect all gems and retu…" at bounding box center [482, 132] width 175 height 230
click at [498, 130] on div "// This is a CONCEPT challenge about basic syntax. // Collect all gems and retu…" at bounding box center [482, 132] width 175 height 230
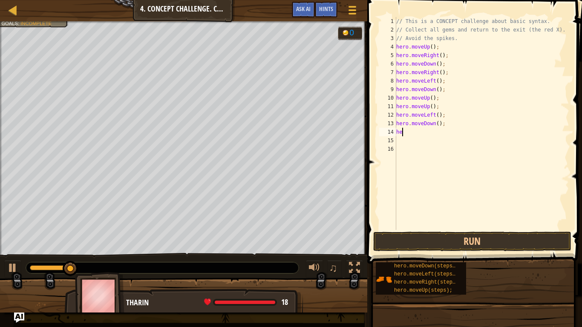
type textarea "h"
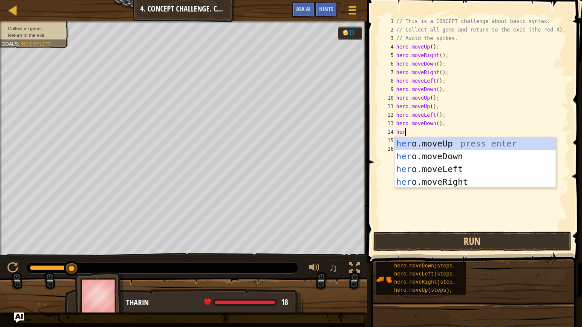
type textarea "hero"
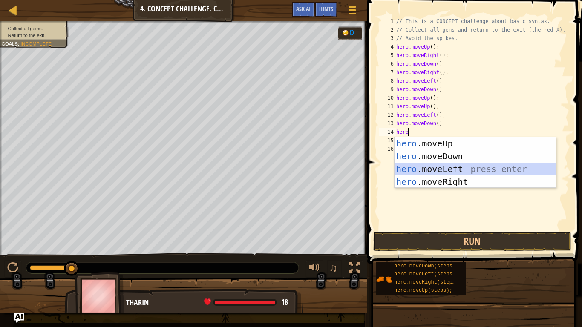
click at [496, 173] on div "hero .moveUp press enter hero .moveDown press enter hero .moveLeft press enter …" at bounding box center [475, 175] width 161 height 77
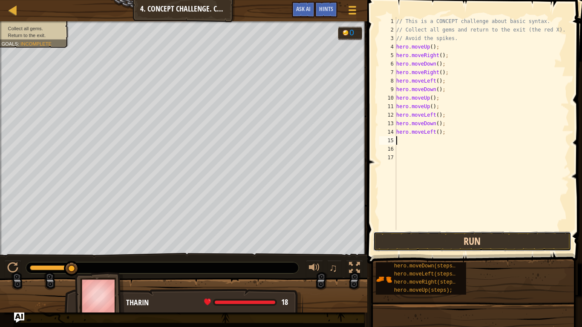
drag, startPoint x: 433, startPoint y: 235, endPoint x: 405, endPoint y: 244, distance: 28.7
click at [405, 244] on button "Run" at bounding box center [472, 242] width 199 height 20
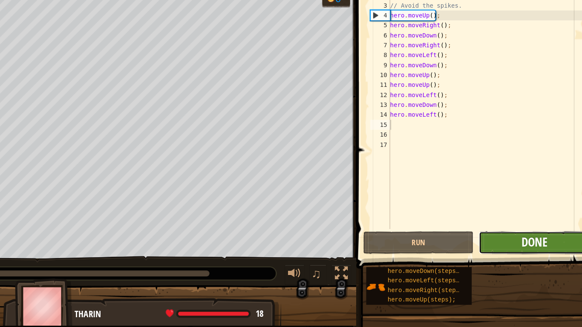
click at [520, 235] on span "Done" at bounding box center [520, 241] width 22 height 14
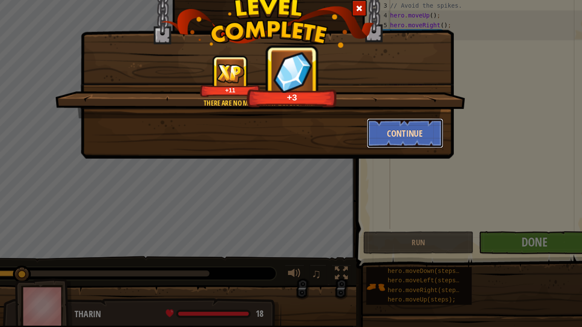
click at [396, 155] on button "Continue" at bounding box center [409, 148] width 66 height 26
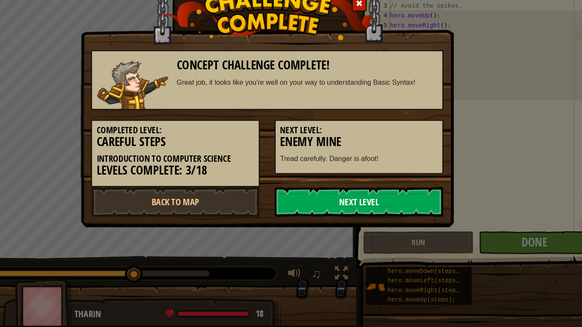
click at [344, 204] on link "Next Level" at bounding box center [370, 207] width 144 height 26
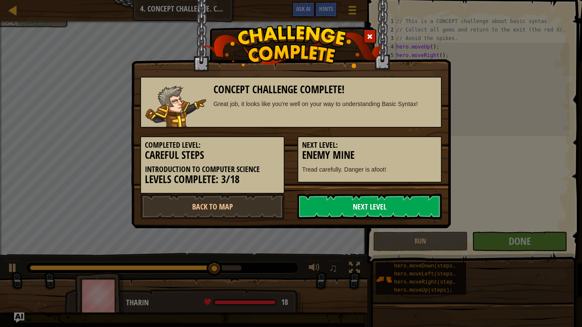
click at [336, 204] on link "Next Level" at bounding box center [370, 207] width 144 height 26
click at [318, 202] on link "Next Level" at bounding box center [370, 207] width 144 height 26
click at [324, 203] on link "Next Level" at bounding box center [370, 207] width 144 height 26
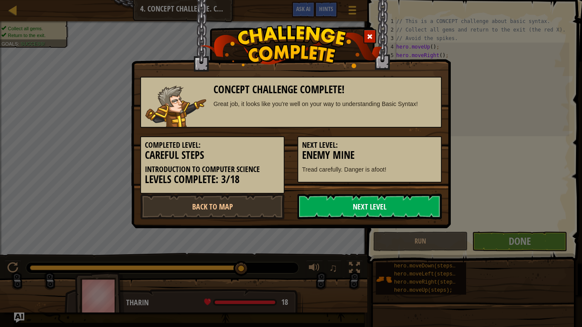
click at [324, 203] on link "Next Level" at bounding box center [370, 207] width 144 height 26
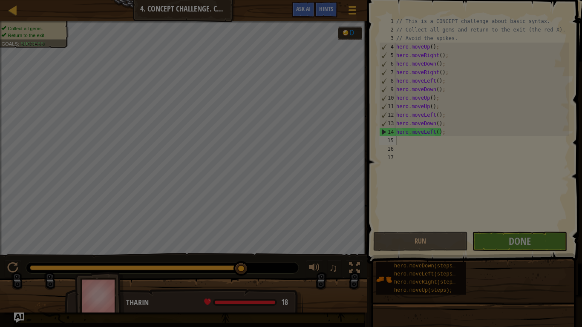
click at [324, 203] on div at bounding box center [291, 163] width 582 height 327
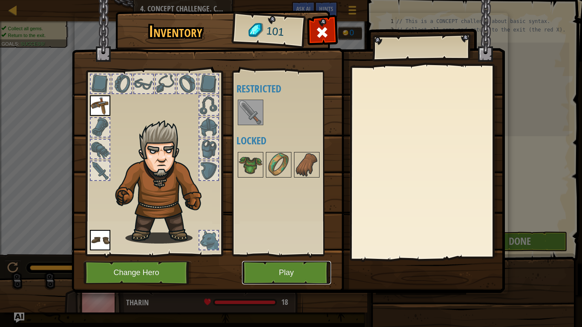
click at [282, 255] on button "Play" at bounding box center [286, 272] width 89 height 23
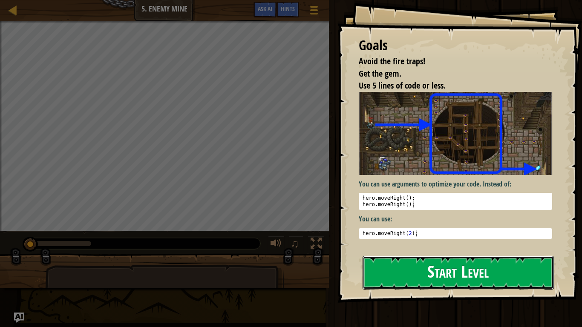
click at [445, 255] on button "Start Level" at bounding box center [458, 273] width 191 height 34
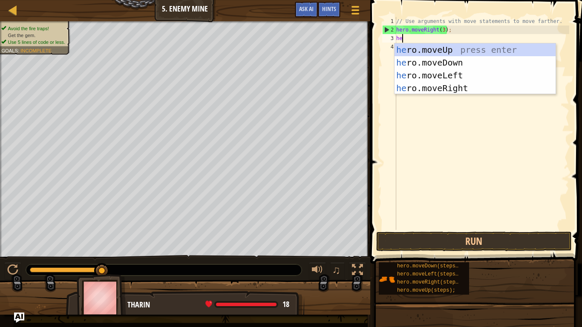
type textarea "hero"
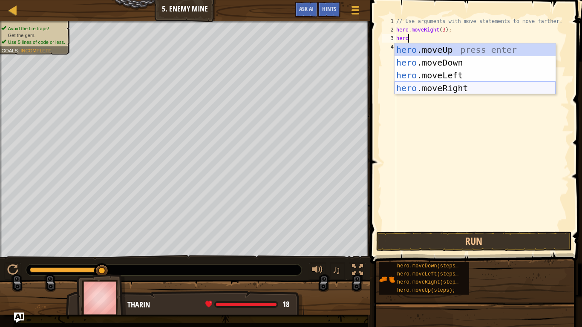
click at [443, 85] on div "hero .moveUp press enter hero .moveDown press enter hero .moveLeft press enter …" at bounding box center [475, 81] width 161 height 77
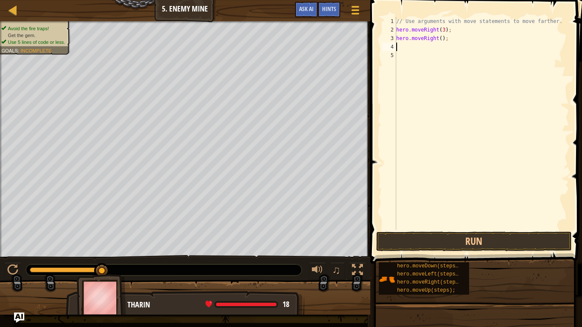
scroll to position [4, 0]
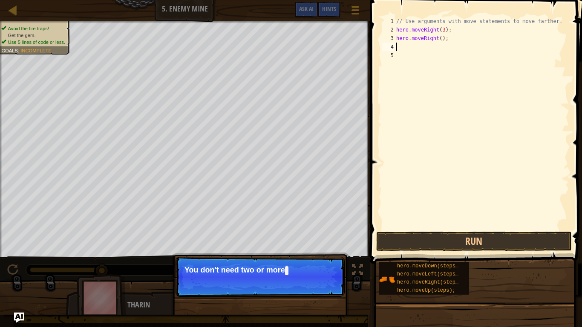
type textarea "e"
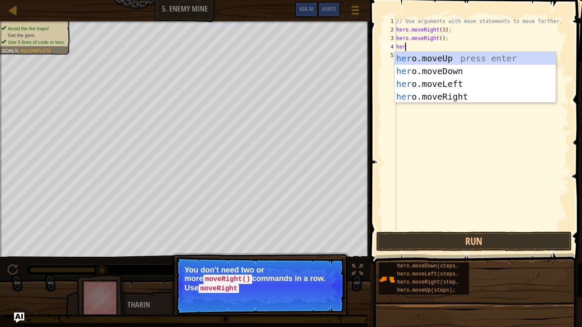
type textarea "hero"
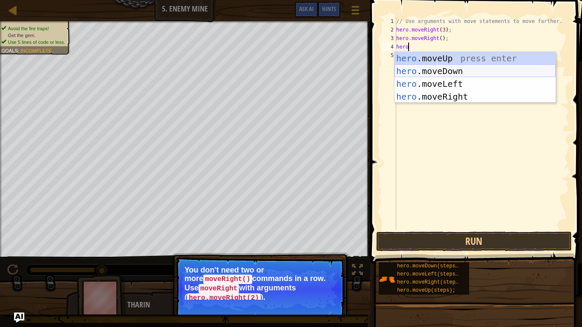
click at [529, 69] on div "hero .moveUp press enter hero .moveDown press enter hero .moveLeft press enter …" at bounding box center [475, 90] width 161 height 77
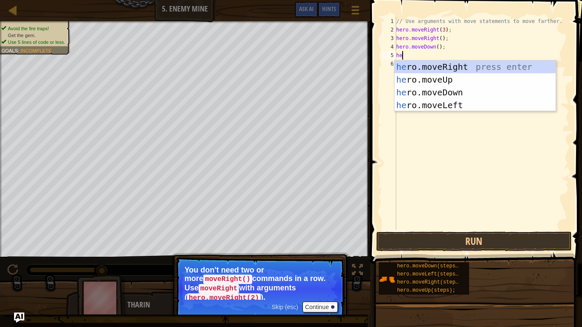
scroll to position [4, 0]
type textarea "h"
type textarea "hero"
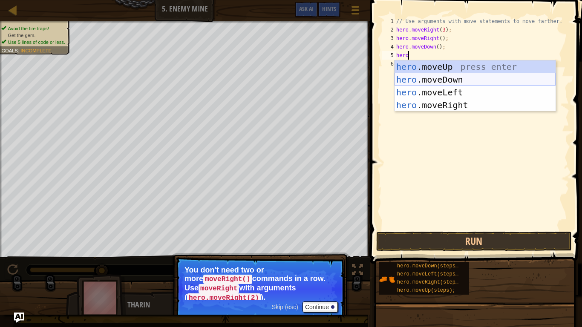
click at [452, 77] on div "hero .moveUp press enter hero .moveDown press enter hero .moveLeft press enter …" at bounding box center [475, 99] width 161 height 77
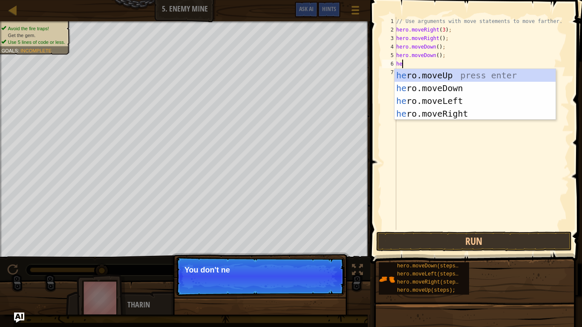
type textarea "hero"
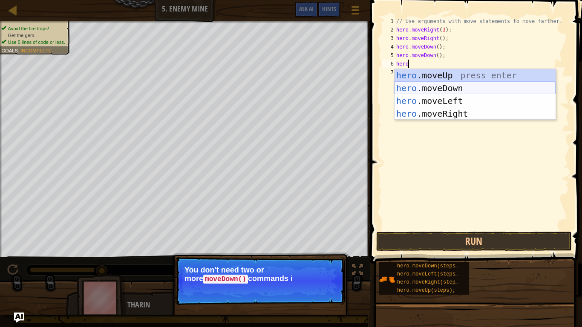
click at [441, 84] on div "hero .moveUp press enter hero .moveDown press enter hero .moveLeft press enter …" at bounding box center [475, 107] width 161 height 77
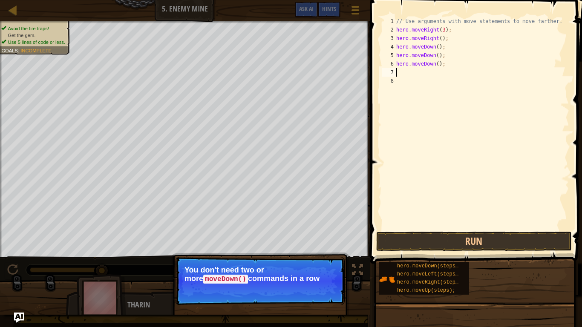
scroll to position [4, 0]
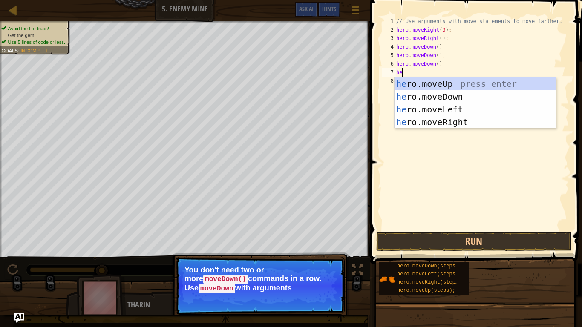
type textarea "hero"
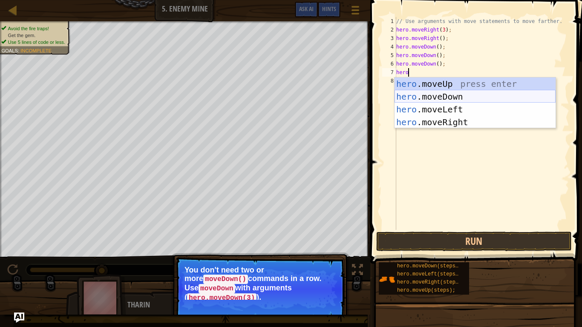
click at [462, 99] on div "hero .moveUp press enter hero .moveDown press enter hero .moveLeft press enter …" at bounding box center [475, 116] width 161 height 77
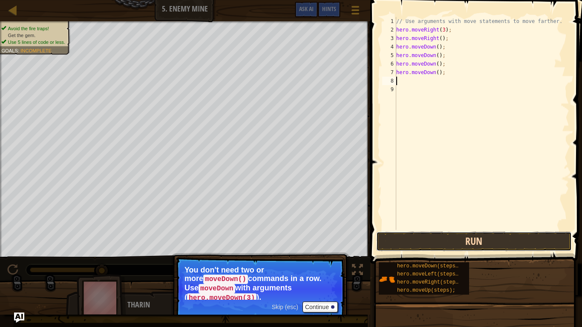
click at [442, 238] on button "Run" at bounding box center [474, 242] width 196 height 20
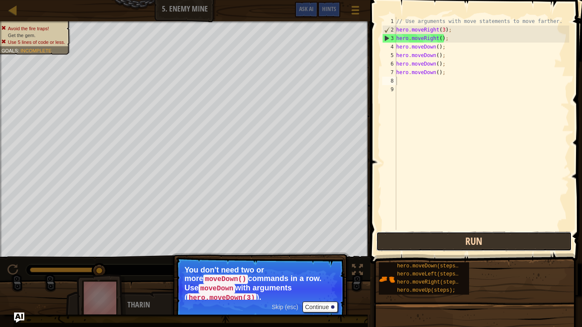
click at [442, 238] on button "Run" at bounding box center [474, 242] width 196 height 20
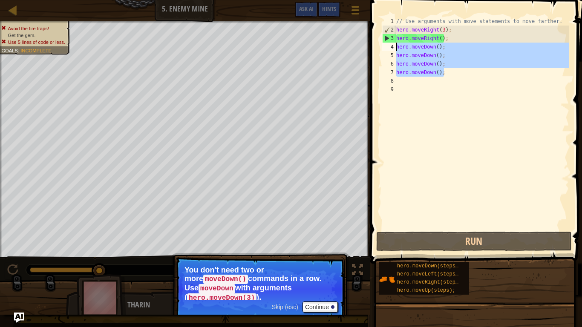
drag, startPoint x: 454, startPoint y: 73, endPoint x: 396, endPoint y: 45, distance: 64.8
click at [396, 45] on div "1 2 3 4 5 6 7 8 9 // Use arguments with move statements to move farther. hero .…" at bounding box center [475, 123] width 189 height 213
type textarea "hero.moveDown(); hero.moveDown();"
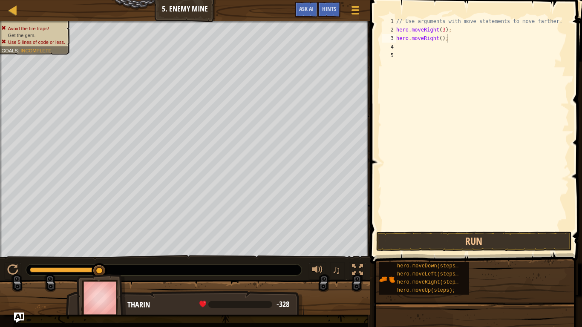
click at [429, 249] on button "Run" at bounding box center [474, 242] width 196 height 20
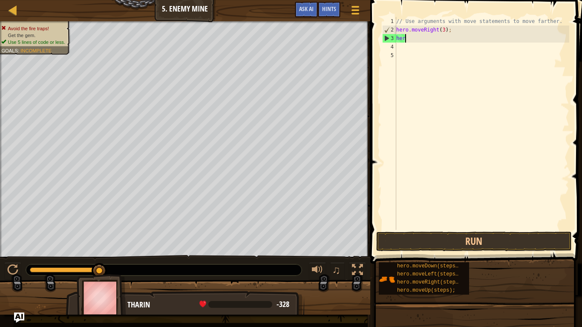
type textarea "h"
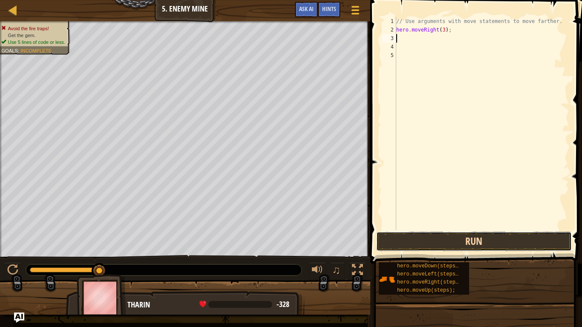
click at [515, 241] on button "Run" at bounding box center [474, 242] width 196 height 20
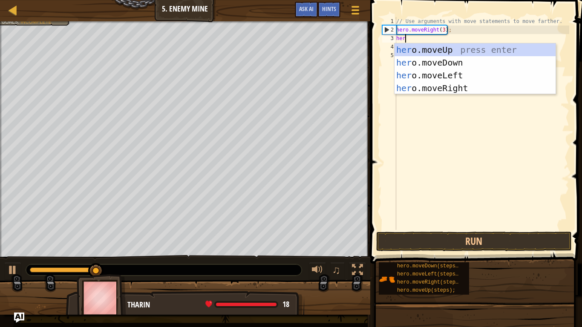
type textarea "herp"
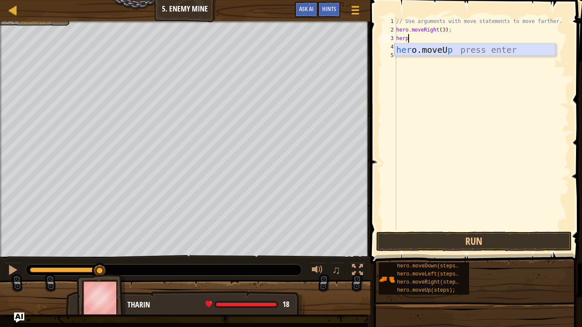
click at [433, 49] on div "her o.moveU p press enter" at bounding box center [475, 62] width 161 height 38
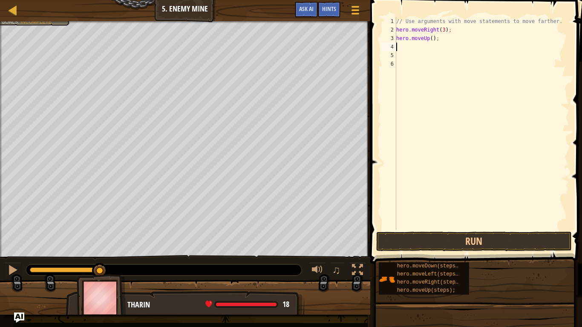
scroll to position [4, 0]
click at [461, 246] on button "Run" at bounding box center [474, 242] width 196 height 20
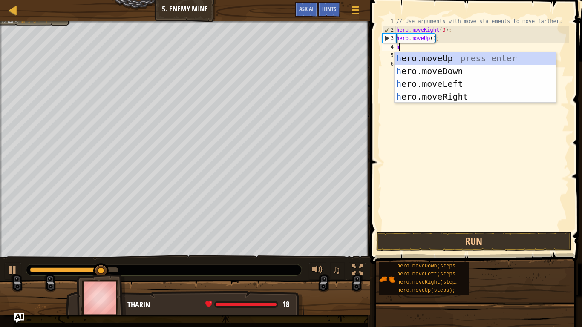
type textarea "her"
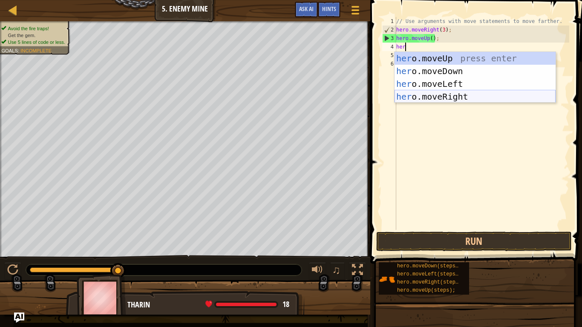
click at [481, 94] on div "her o.moveUp press enter her o.moveDown press enter her o.moveLeft press enter …" at bounding box center [475, 90] width 161 height 77
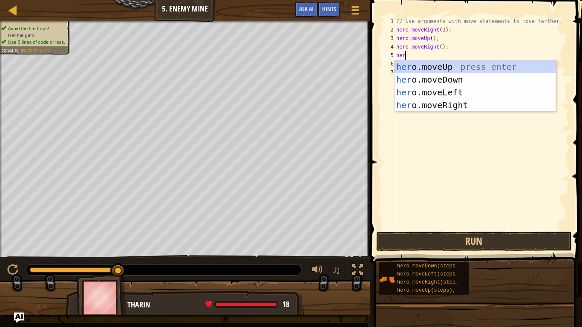
type textarea "hero"
click at [467, 81] on div "hero .moveUp press enter hero .moveDown press enter hero .moveLeft press enter …" at bounding box center [475, 99] width 161 height 77
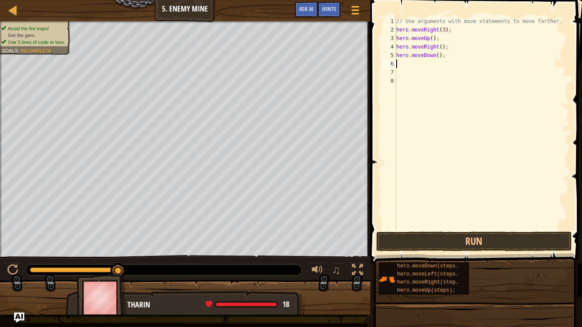
scroll to position [4, 0]
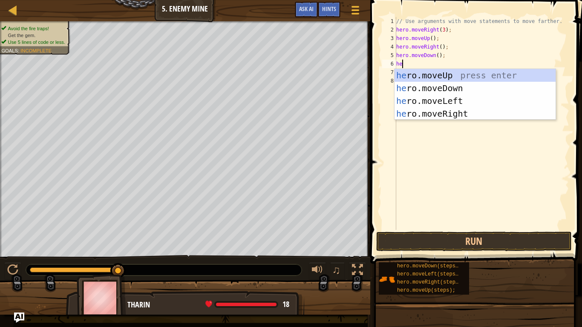
type textarea "hero"
click at [450, 74] on div "hero .moveUp press enter hero .moveDown press enter hero .moveLeft press enter …" at bounding box center [475, 107] width 161 height 77
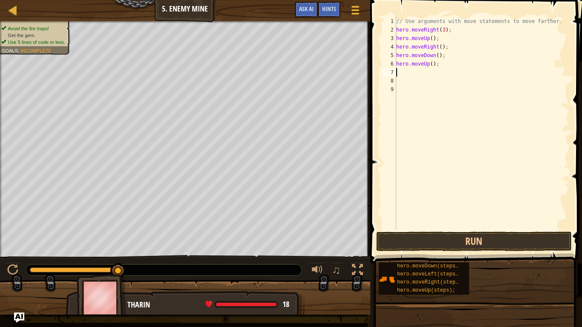
scroll to position [4, 0]
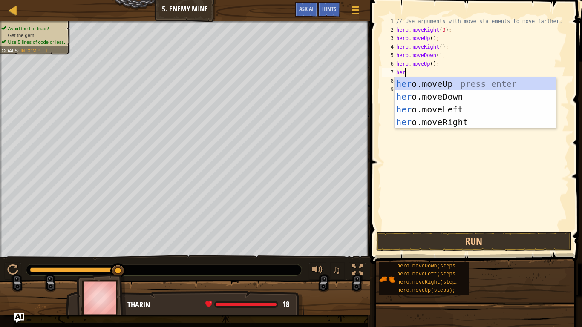
type textarea "hero"
click at [419, 85] on div "hero .moveUp press enter hero .moveDown press enter hero .moveLeft press enter …" at bounding box center [475, 116] width 161 height 77
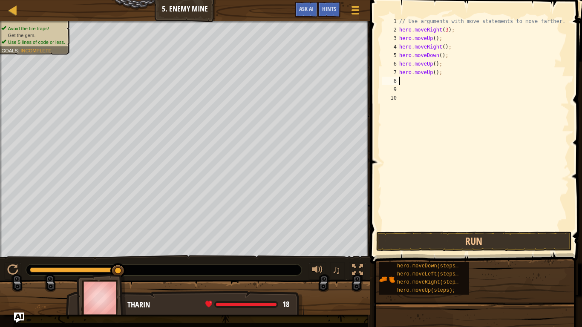
scroll to position [4, 0]
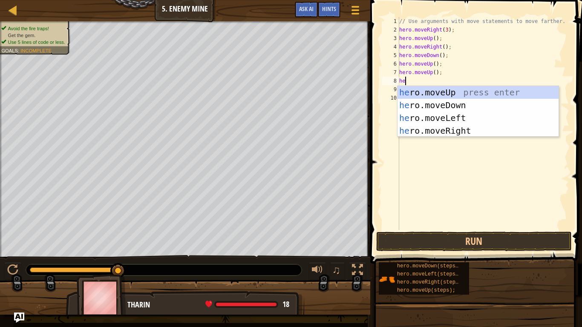
type textarea "hero"
click at [418, 87] on div "hero .moveUp press enter hero .moveDown press enter hero .moveLeft press enter …" at bounding box center [478, 124] width 161 height 77
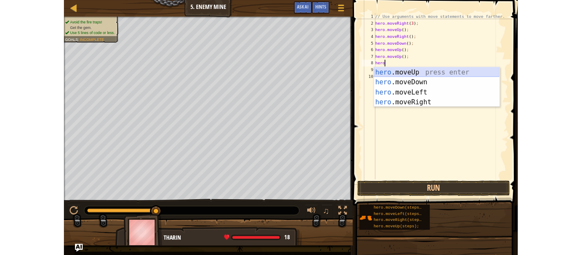
scroll to position [4, 0]
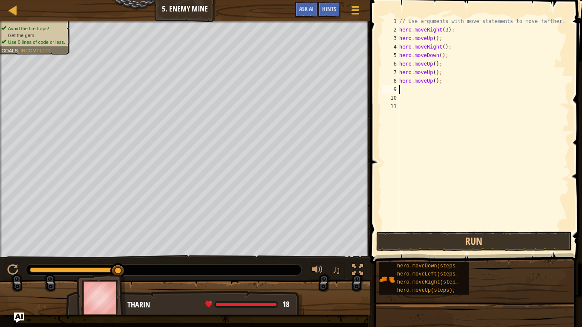
click at [431, 231] on span at bounding box center [477, 119] width 219 height 289
click at [446, 236] on button "Run" at bounding box center [474, 242] width 196 height 20
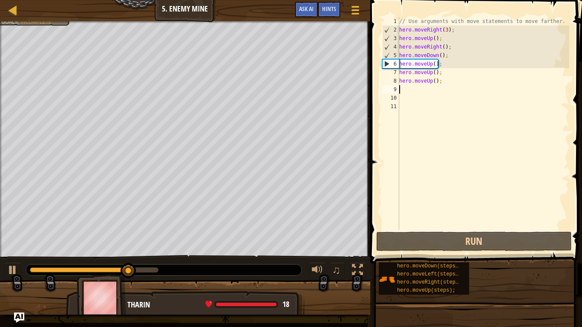
click at [454, 75] on div "// Use arguments with move statements to move farther. hero . moveRight ( 3 ) ;…" at bounding box center [484, 132] width 172 height 230
type textarea "hero.moveUp();"
